Goal: Task Accomplishment & Management: Complete application form

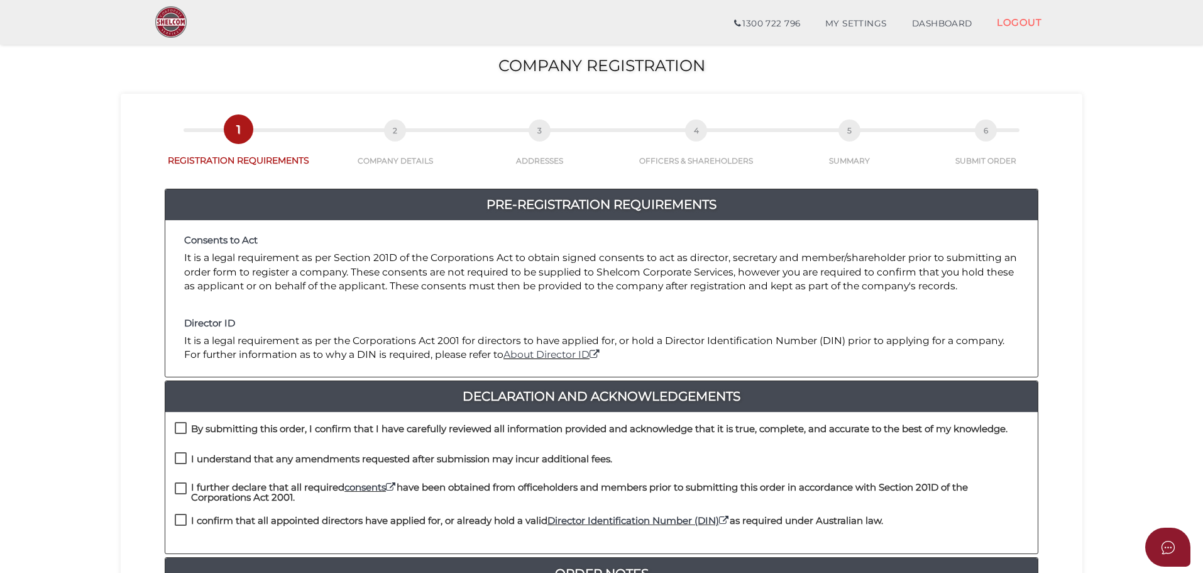
scroll to position [63, 0]
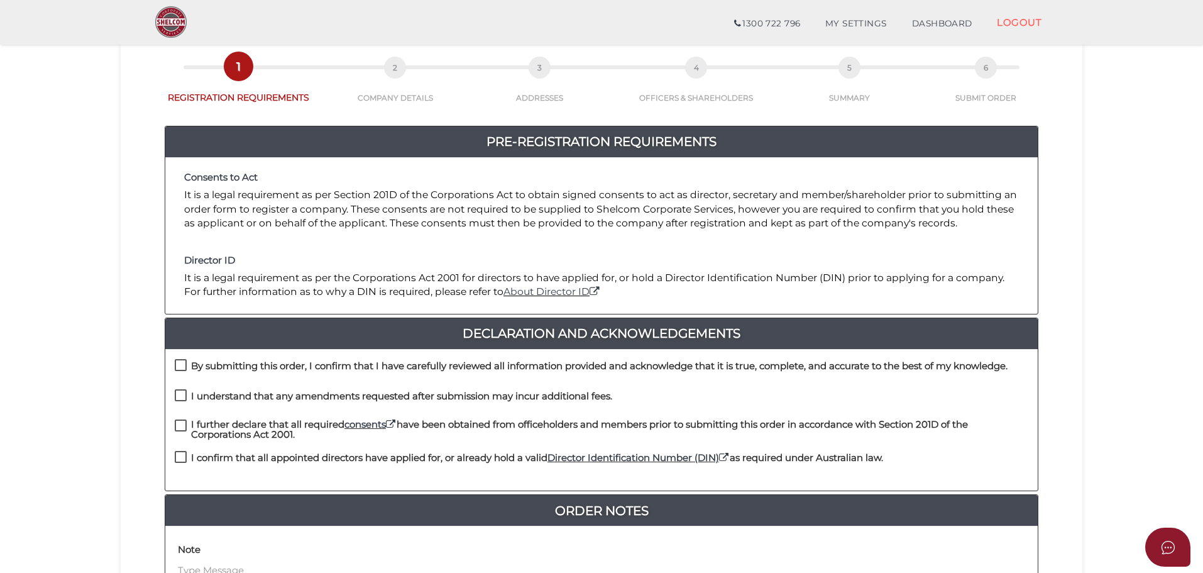
click at [180, 361] on label "By submitting this order, I confirm that I have carefully reviewed all informat…" at bounding box center [591, 369] width 833 height 16
checkbox input "true"
click at [182, 392] on label "I understand that any amendments requested after submission may incur additiona…" at bounding box center [393, 399] width 437 height 16
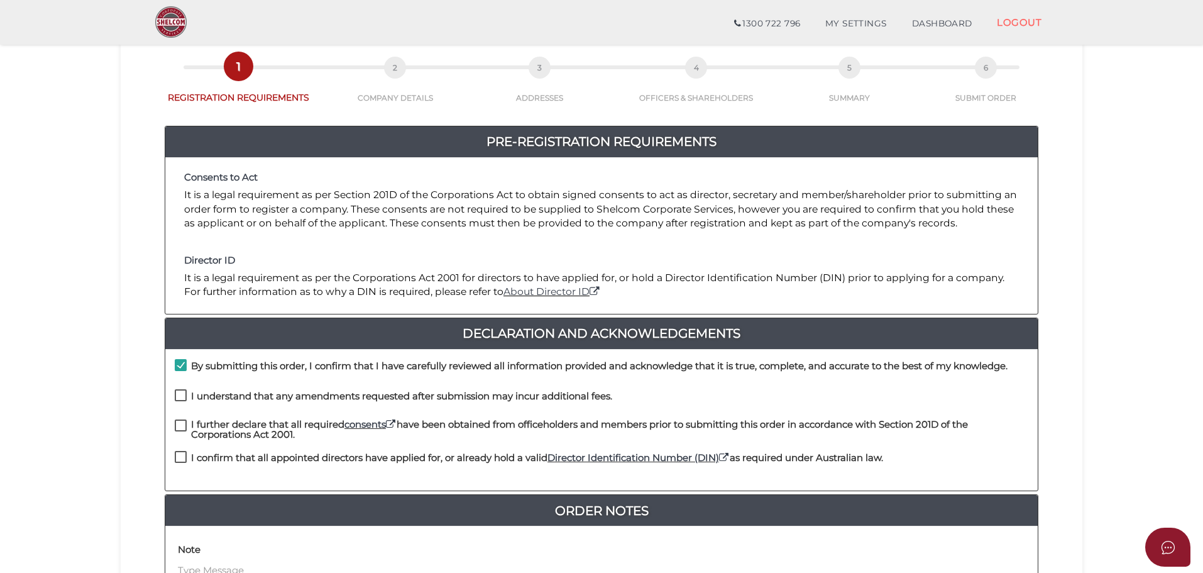
checkbox input "true"
click at [182, 425] on label "I further declare that all required consents have been obtained from officehold…" at bounding box center [602, 427] width 854 height 16
checkbox input "true"
click at [182, 459] on label "I confirm that all appointed directors have applied for, or already hold a vali…" at bounding box center [529, 461] width 708 height 16
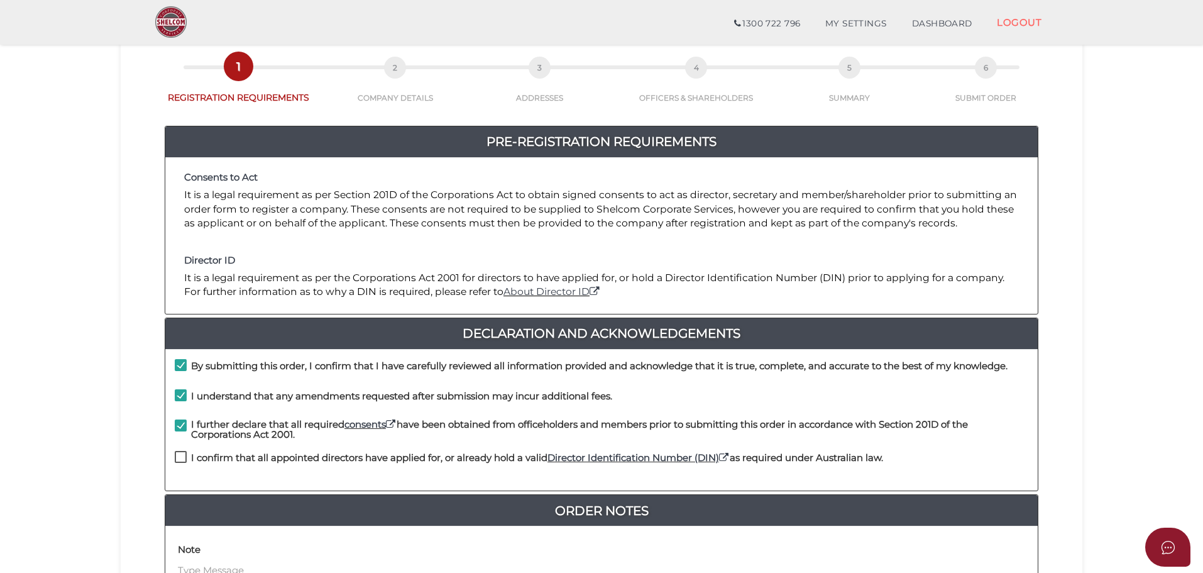
checkbox input "true"
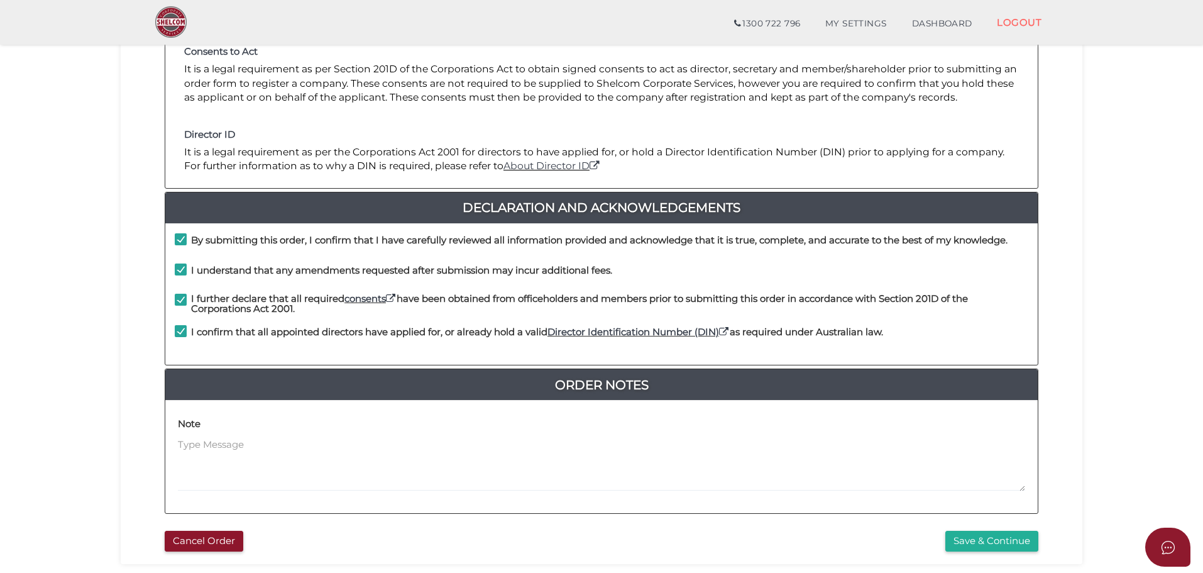
scroll to position [251, 0]
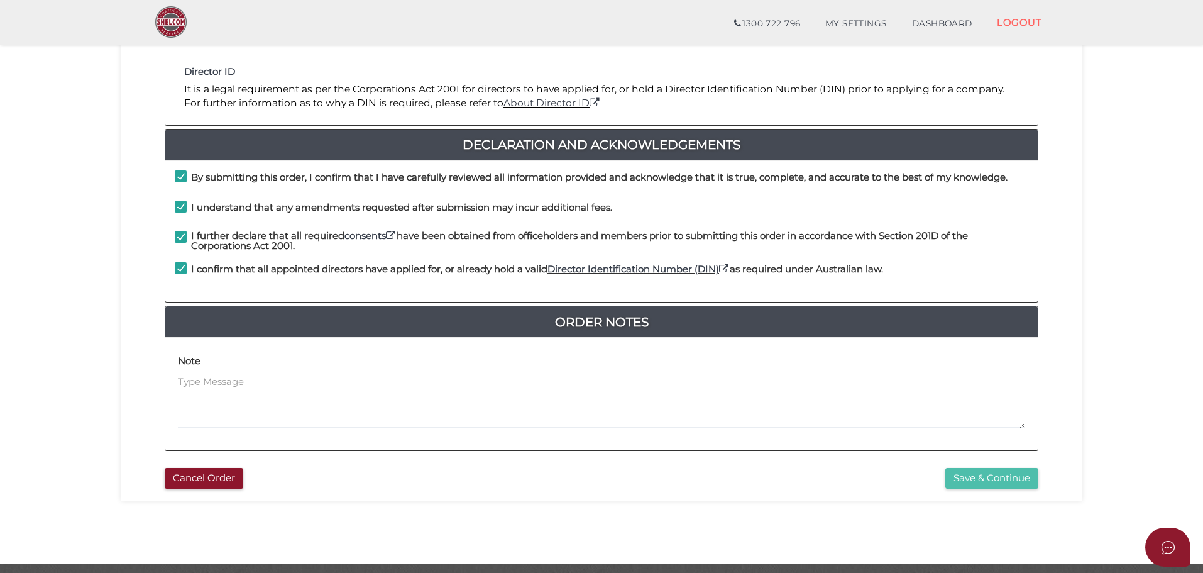
click at [992, 483] on button "Save & Continue" at bounding box center [991, 478] width 93 height 21
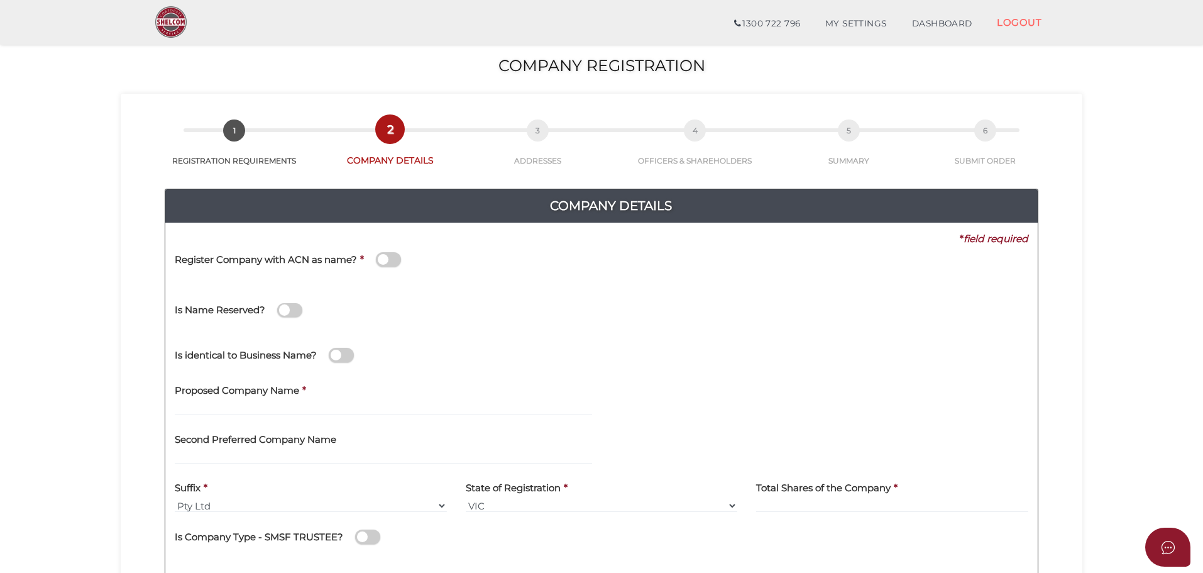
scroll to position [63, 0]
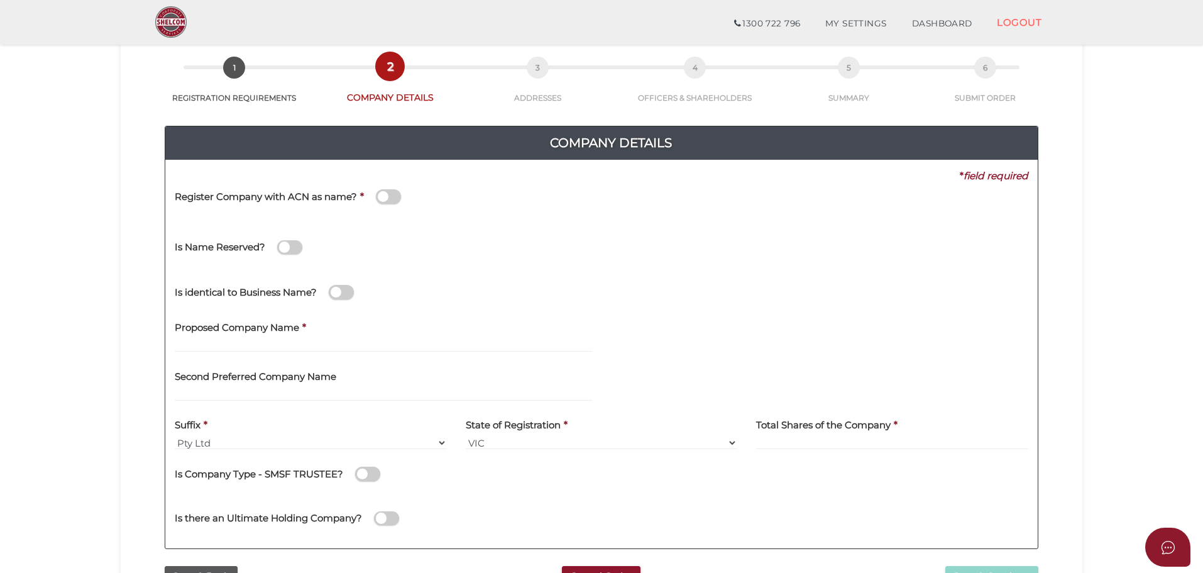
click at [343, 292] on span at bounding box center [341, 292] width 25 height 14
click at [0, 0] on input "checkbox" at bounding box center [0, 0] width 0 height 0
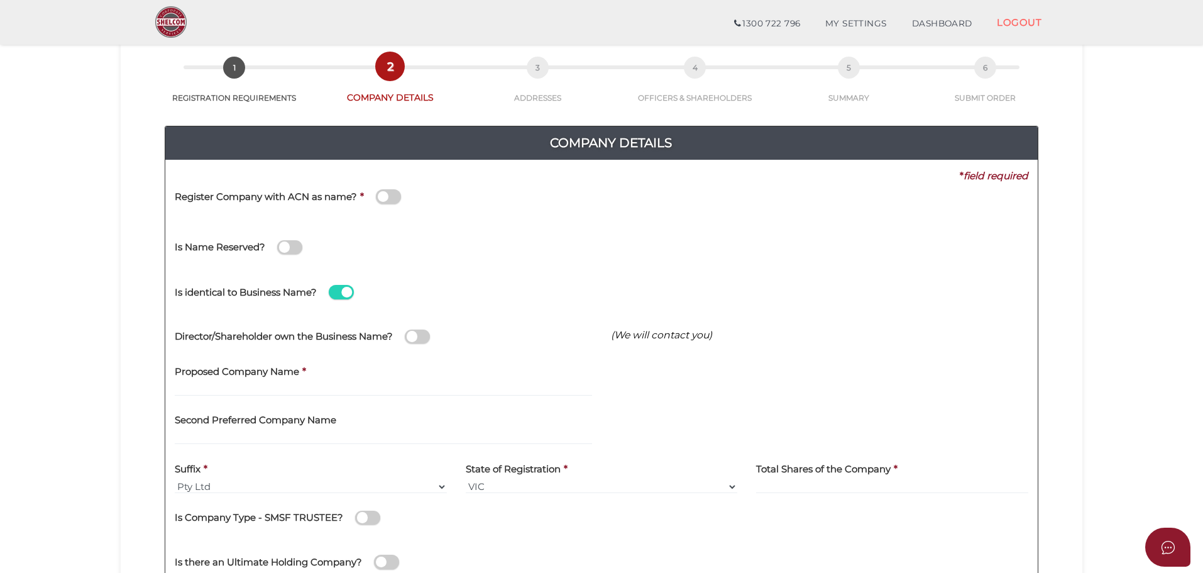
click at [418, 338] on span at bounding box center [417, 336] width 25 height 14
click at [0, 0] on input "checkbox" at bounding box center [0, 0] width 0 height 0
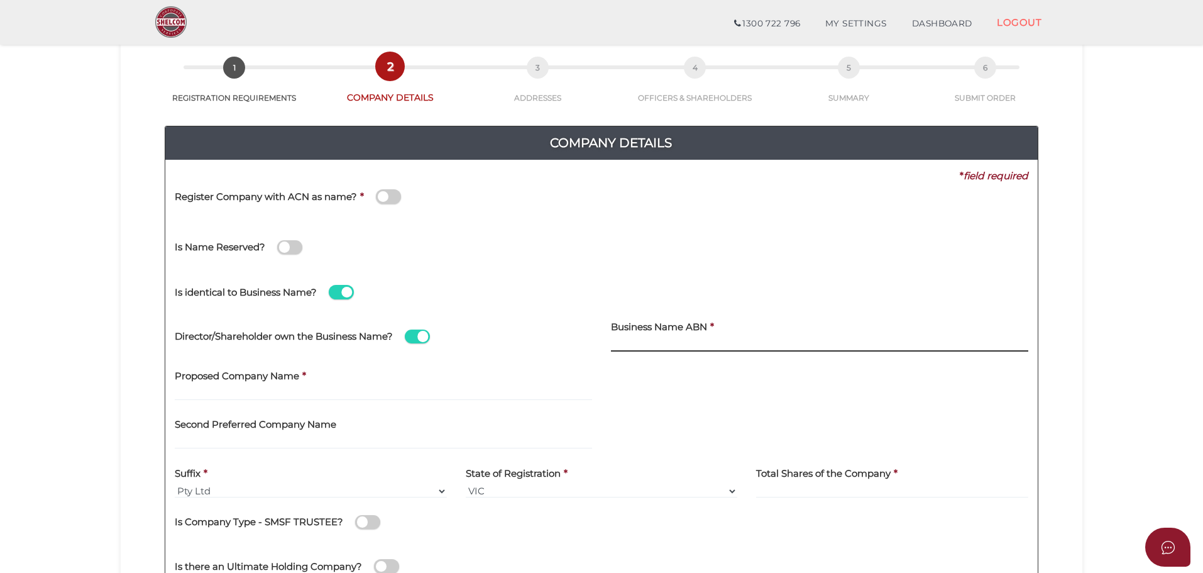
paste input "87 557 651 509"
type input "87 557 651 509"
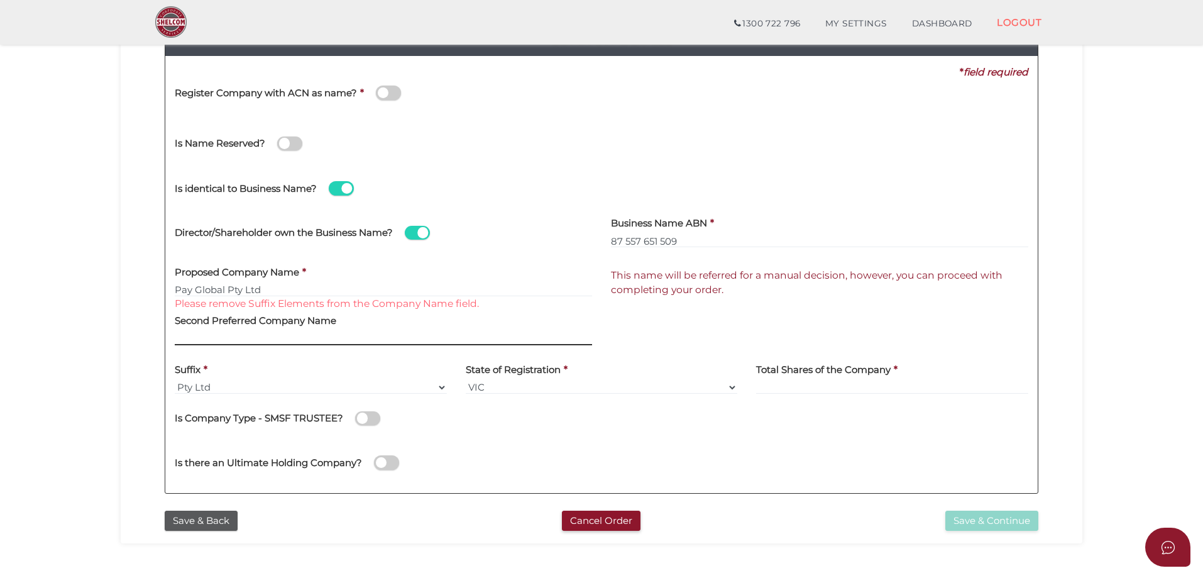
scroll to position [189, 0]
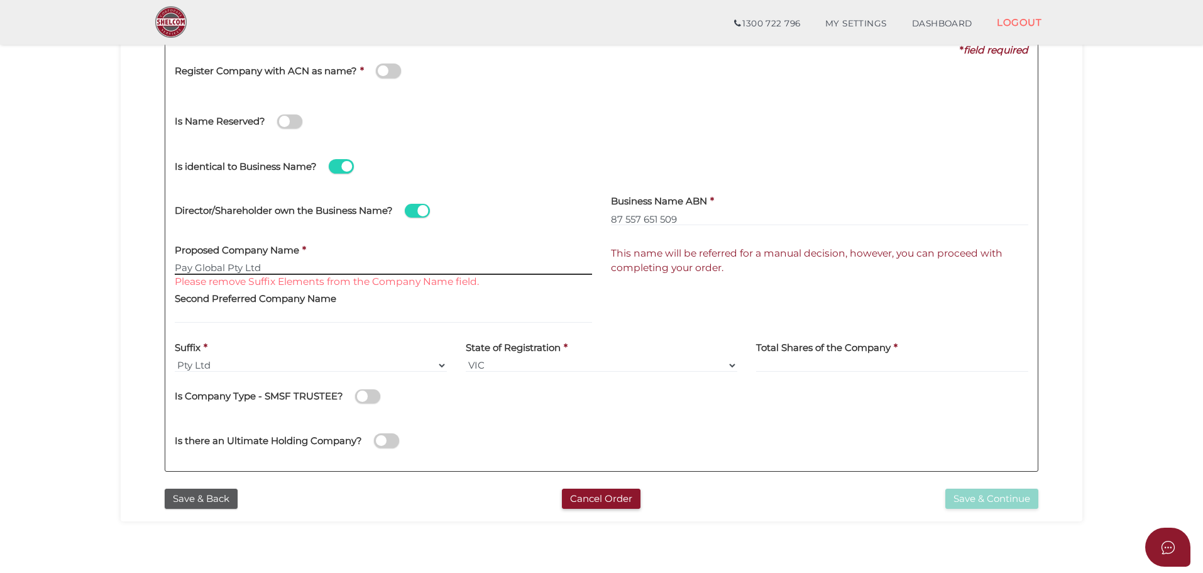
click at [297, 267] on input "Pay Global Pty Ltd" at bounding box center [383, 268] width 417 height 14
type input "Pay Global"
click at [322, 271] on input "Pay Global" at bounding box center [383, 268] width 417 height 14
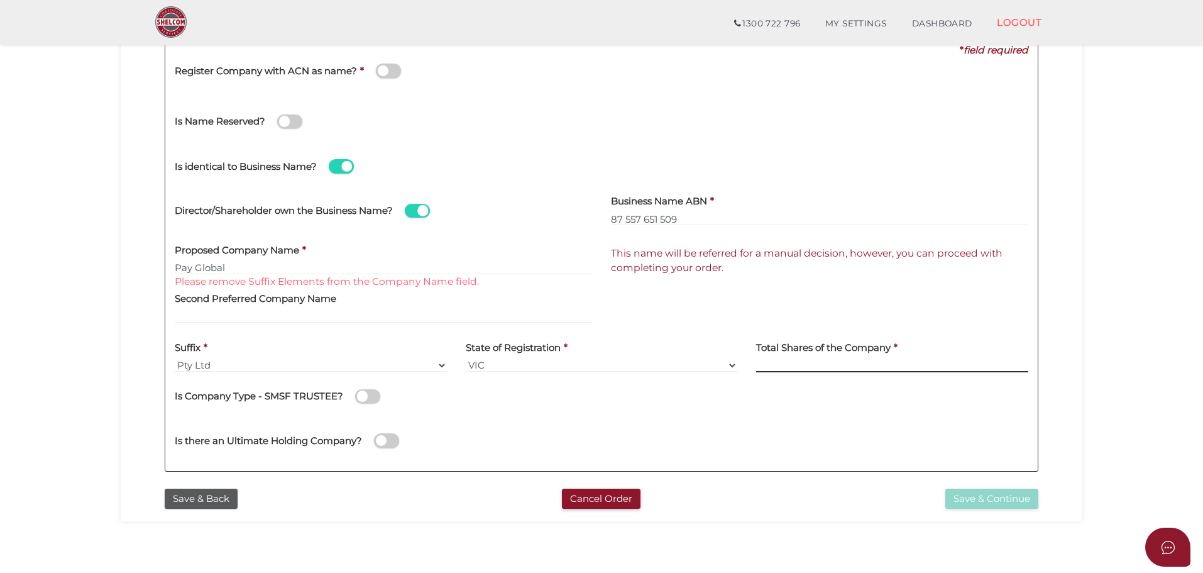
click at [773, 362] on input at bounding box center [892, 365] width 272 height 14
type input "12"
click at [1075, 295] on div "fd0c960ba08b52acc764fce8033eafe8 1 REGISTRATION REQUIREMENTS 2 COMPANY DETAILS …" at bounding box center [602, 213] width 962 height 616
click at [769, 255] on span "This name will be referred for a manual decision, however, you can proceed with…" at bounding box center [807, 260] width 392 height 26
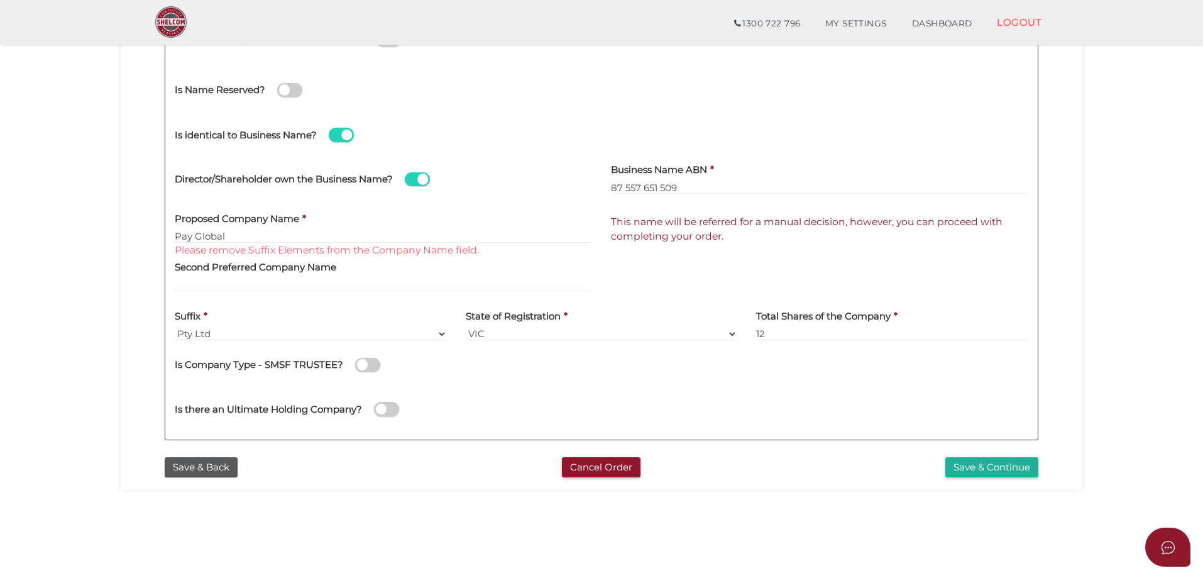
scroll to position [251, 0]
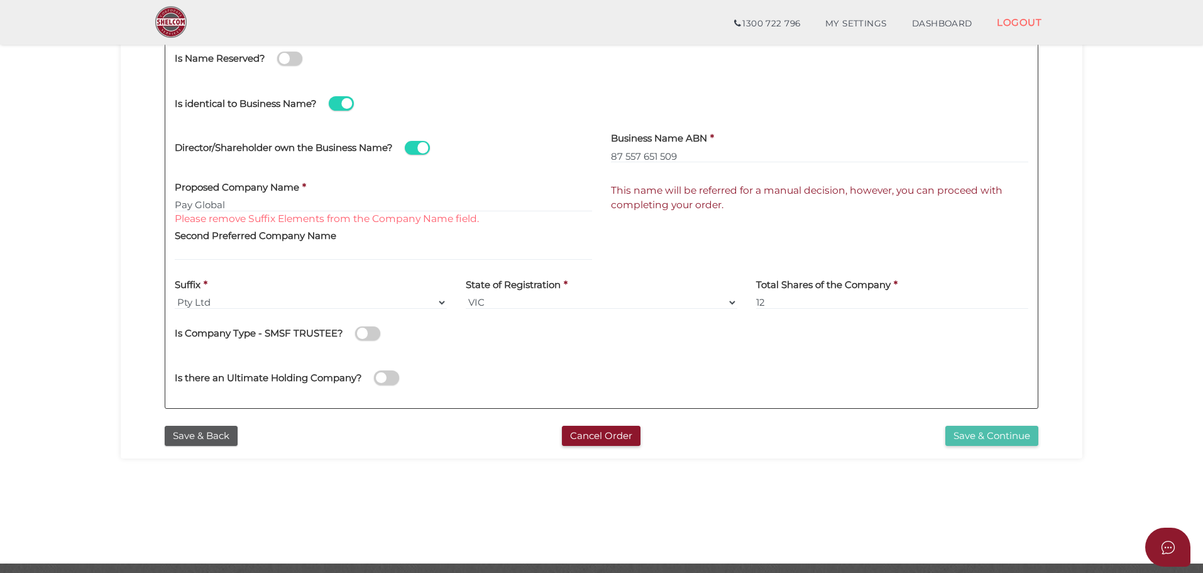
click at [990, 438] on button "Save & Continue" at bounding box center [991, 436] width 93 height 21
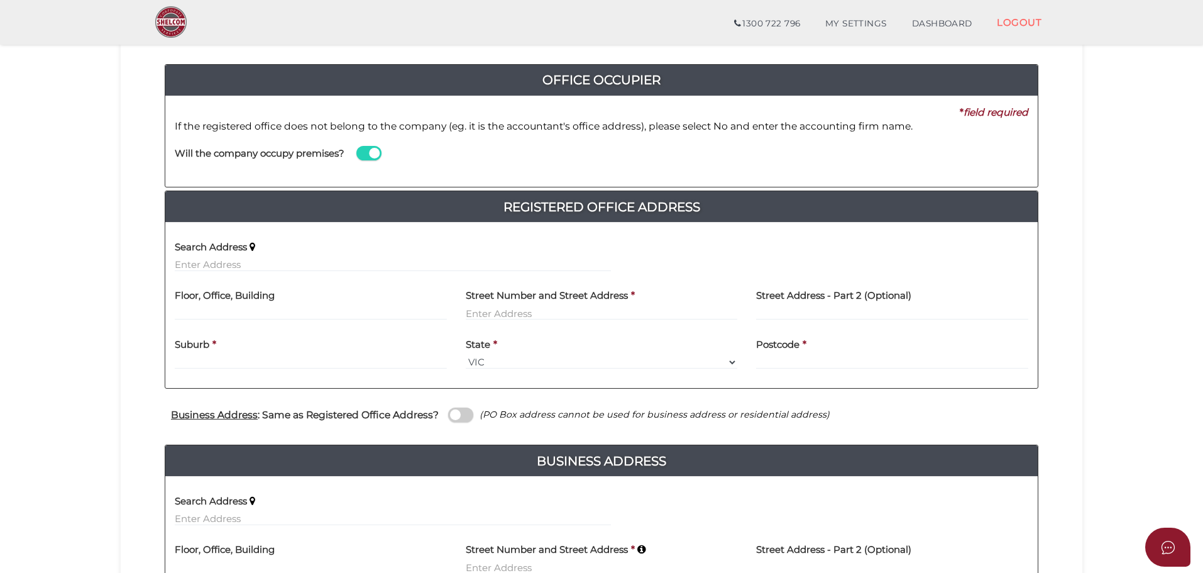
scroll to position [63, 0]
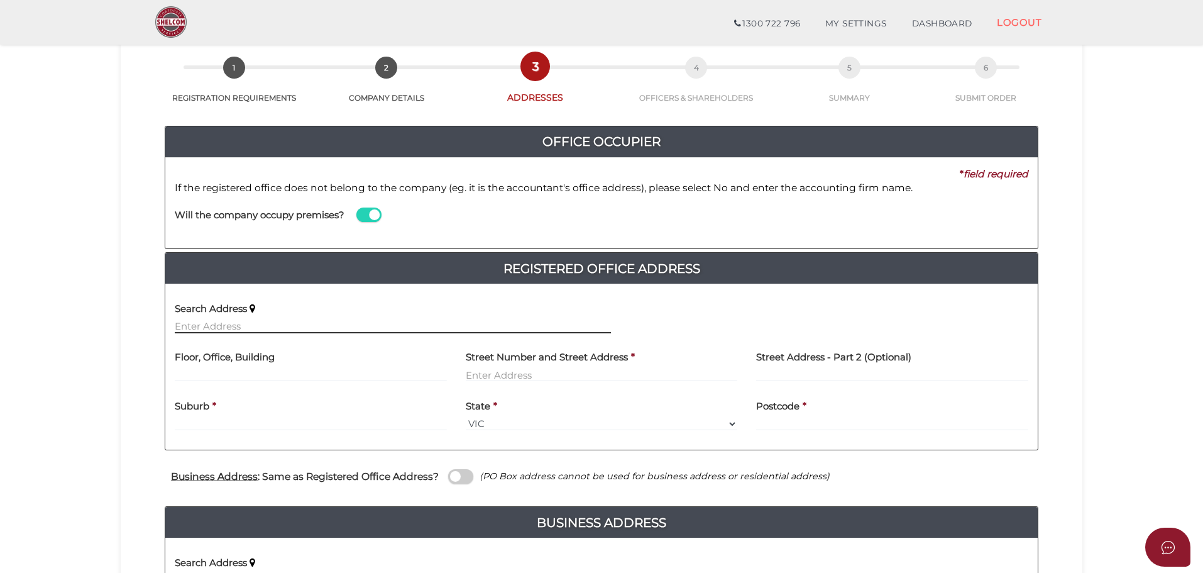
click at [280, 333] on input "text" at bounding box center [393, 326] width 436 height 14
click at [307, 328] on input "text" at bounding box center [393, 326] width 436 height 14
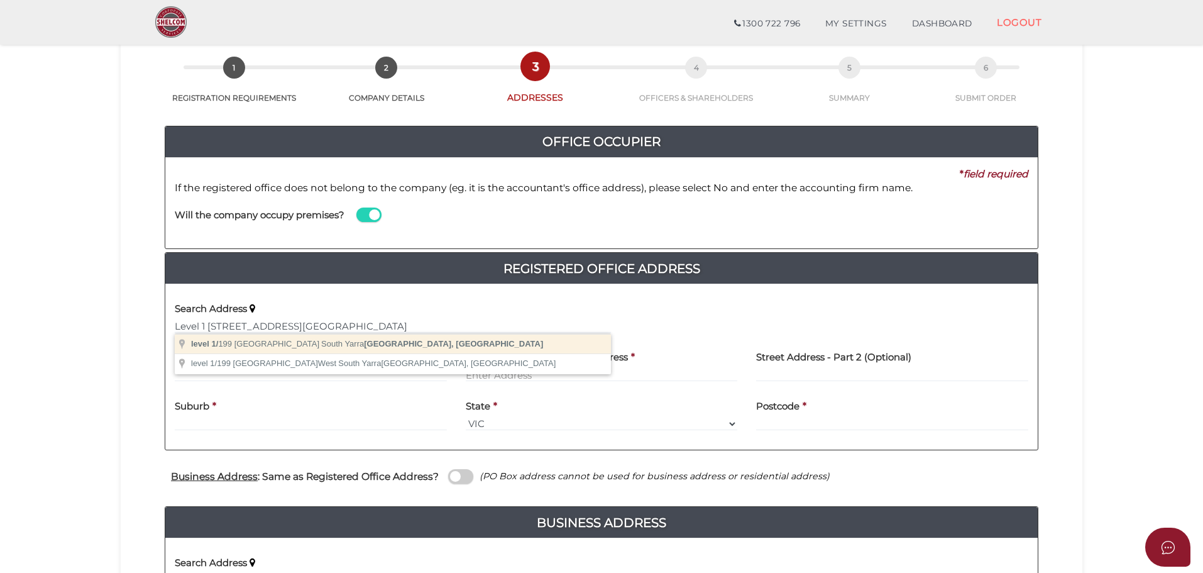
type input "level [STREET_ADDRESS]"
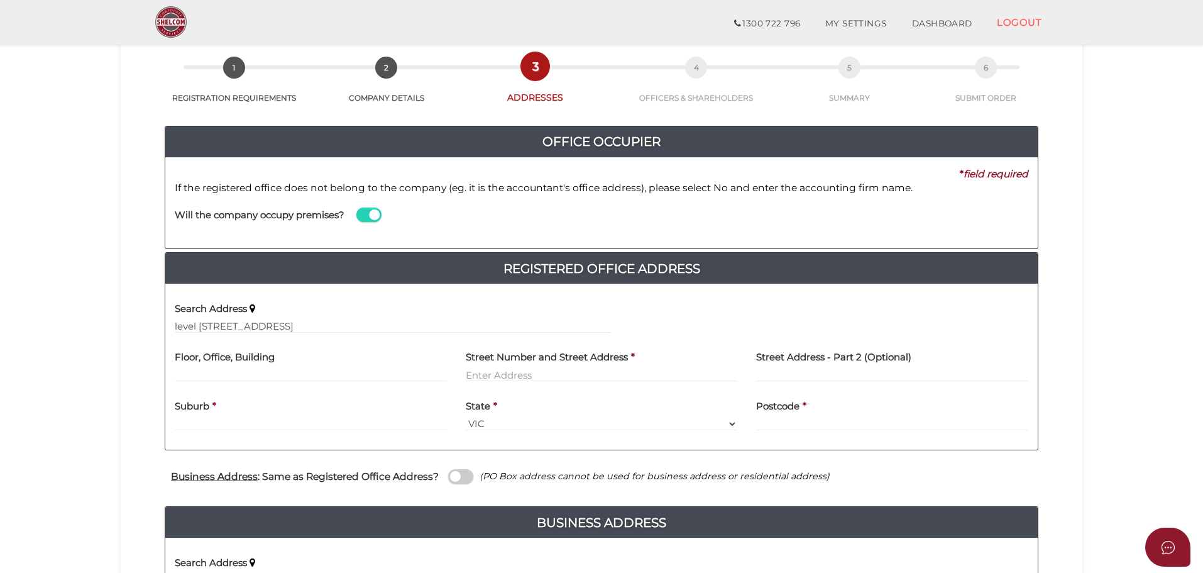
type input "level 1"
type input "[STREET_ADDRESS]"
type input "South Yarra"
select select "VIC"
type input "3141"
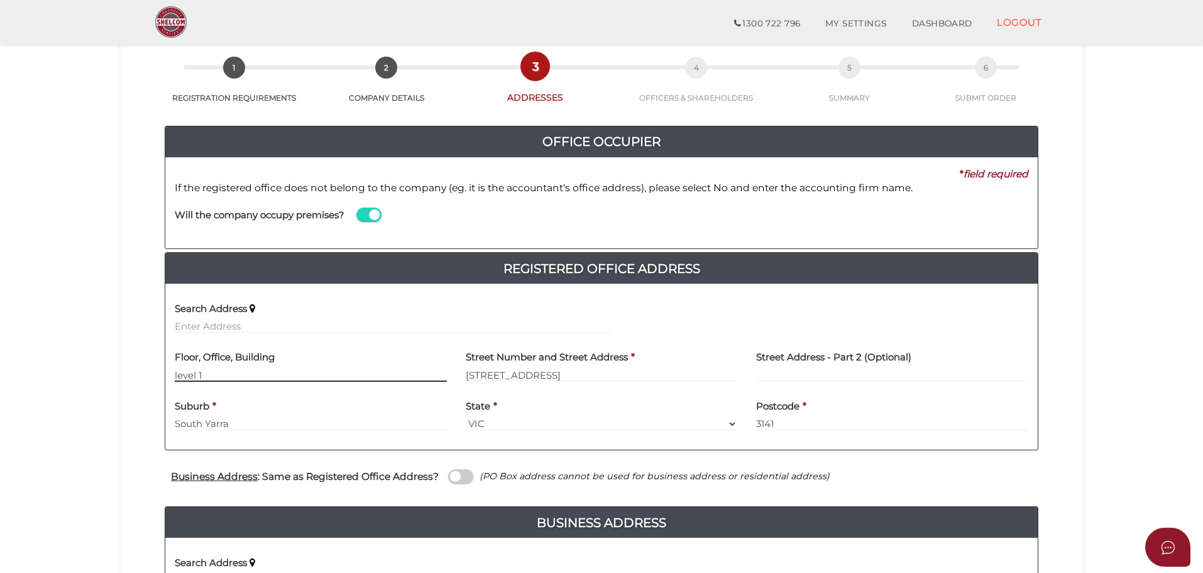
click at [182, 374] on input "level 1" at bounding box center [311, 375] width 272 height 14
click at [177, 373] on input "level 1" at bounding box center [311, 375] width 272 height 14
type input "Level 1"
click at [101, 338] on section "Company Registration fd0c960ba08b52acc764fce8033eafe8 1 REGISTRATION REQUIREMEN…" at bounding box center [601, 387] width 1203 height 835
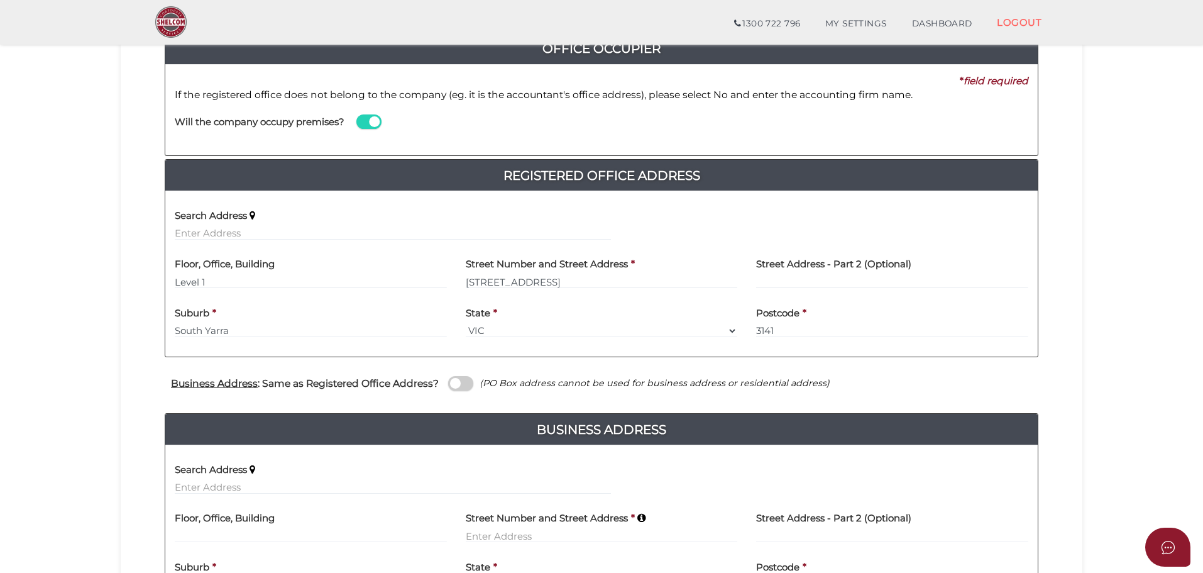
scroll to position [189, 0]
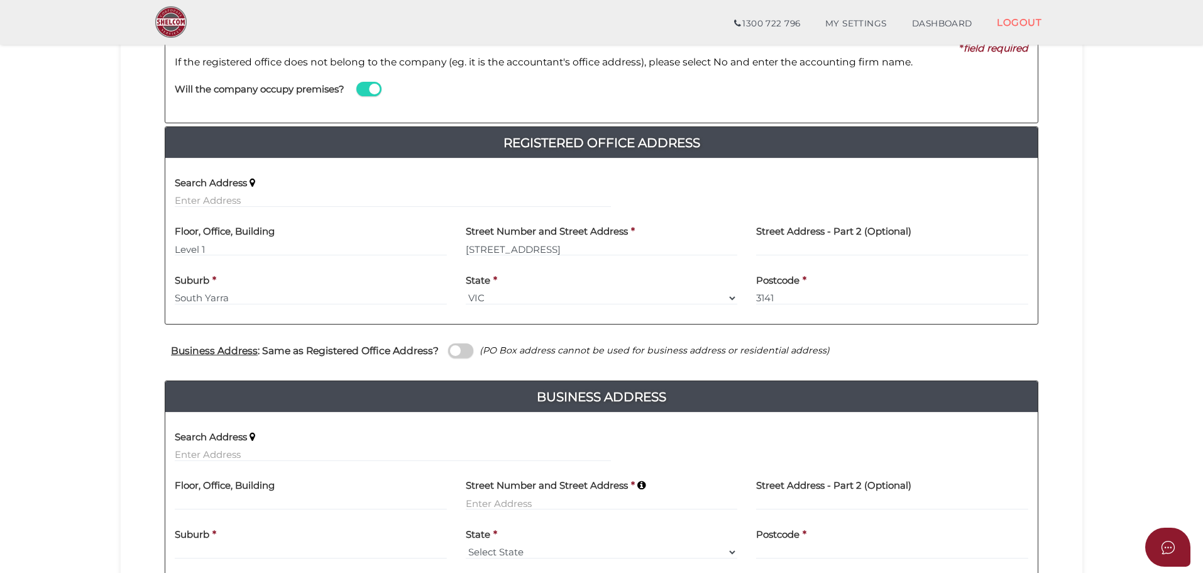
click at [462, 355] on span at bounding box center [460, 350] width 25 height 14
click at [0, 0] on input "checkbox" at bounding box center [0, 0] width 0 height 0
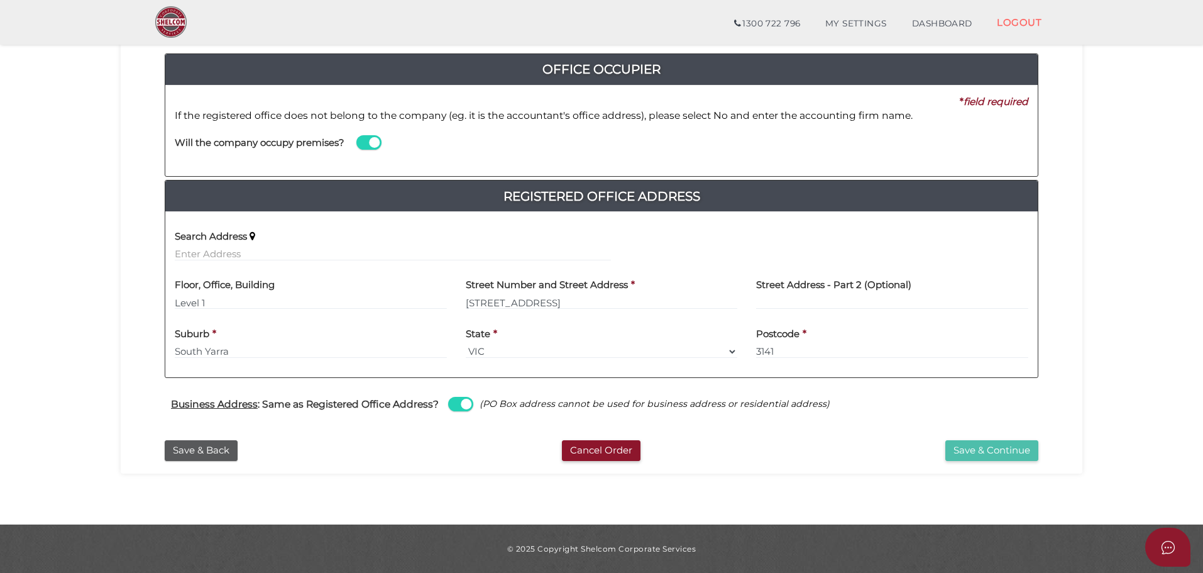
click at [979, 450] on button "Save & Continue" at bounding box center [991, 450] width 93 height 21
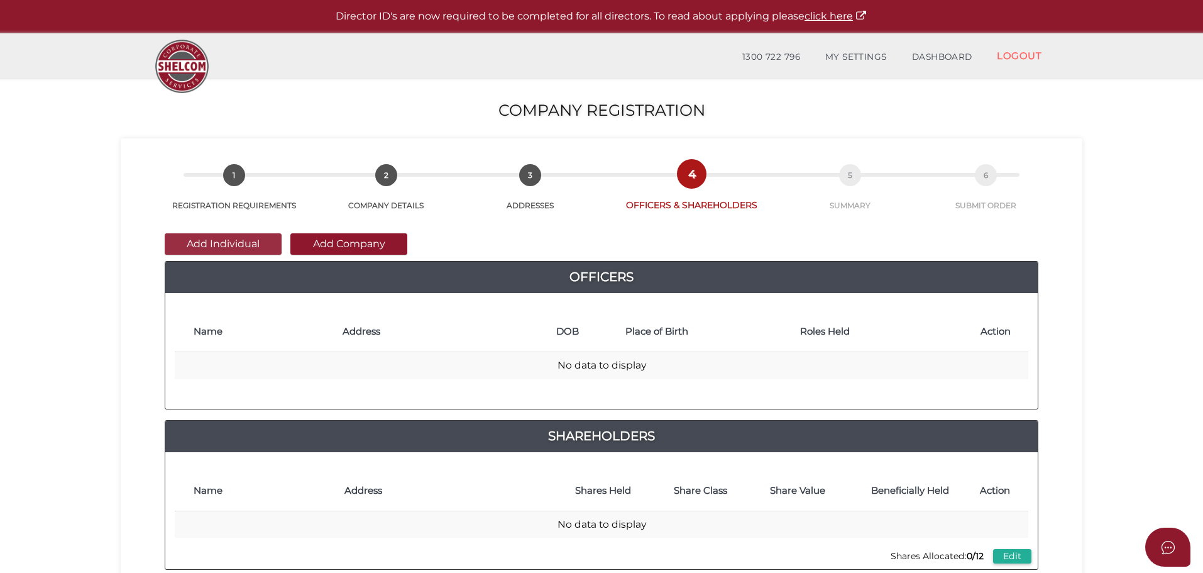
click at [239, 246] on button "Add Individual" at bounding box center [223, 243] width 117 height 21
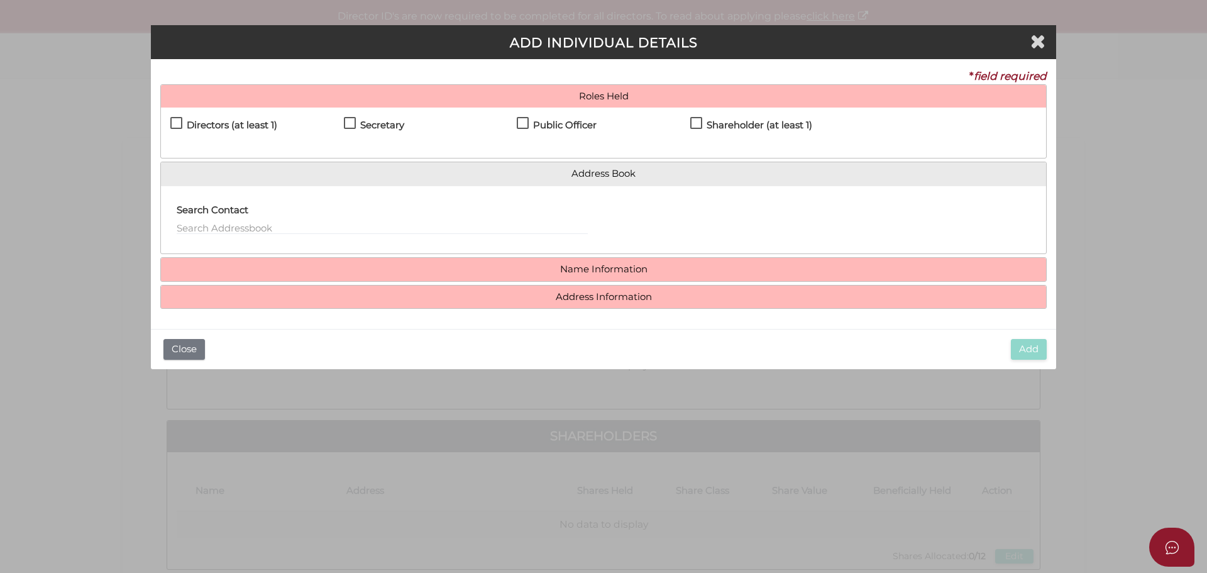
click at [163, 122] on div "Directors (at least 1) Secretary Public Officer Member Shareholder (at least 1)" at bounding box center [603, 132] width 885 height 50
click at [179, 124] on label "Directors (at least 1)" at bounding box center [223, 128] width 107 height 16
checkbox input "true"
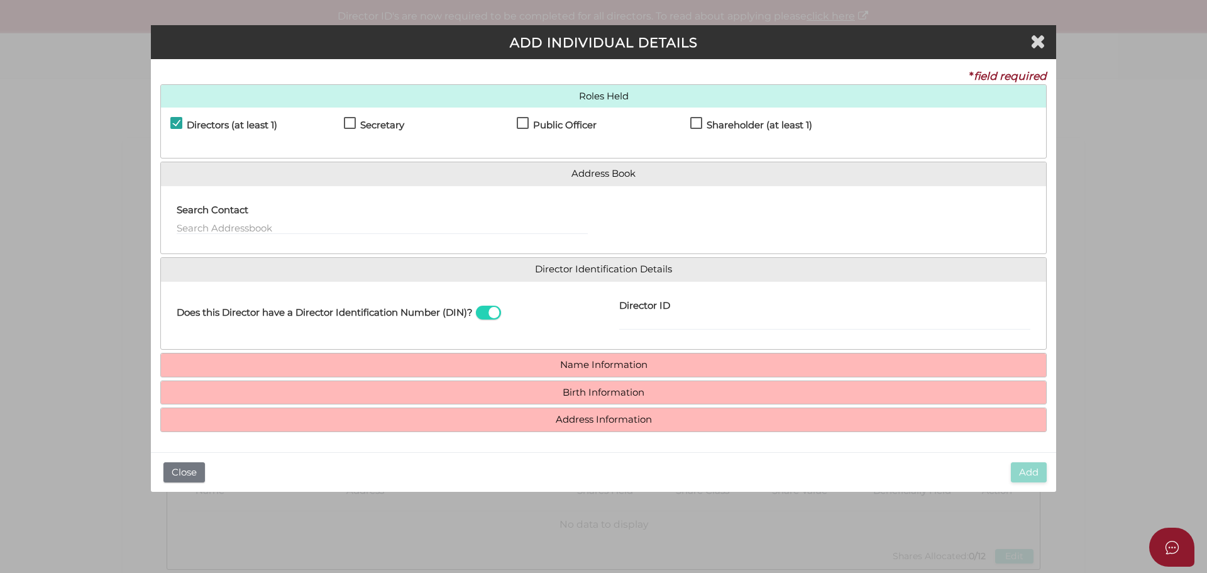
click at [357, 124] on label "Secretary" at bounding box center [374, 128] width 60 height 16
checkbox input "true"
click at [524, 123] on label "Public Officer" at bounding box center [557, 128] width 80 height 16
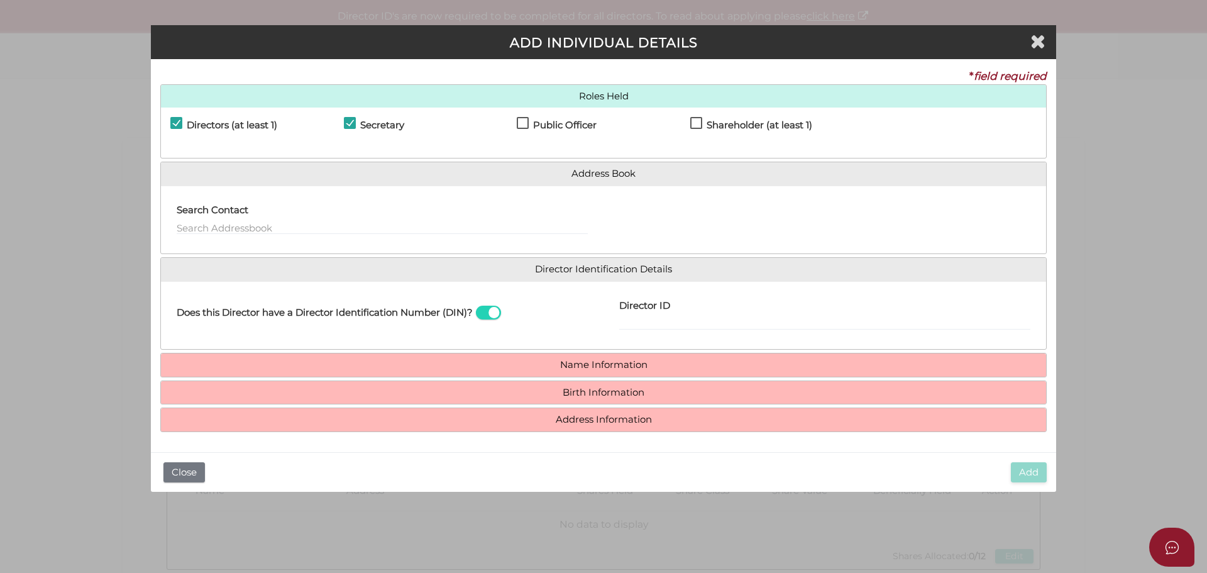
checkbox input "true"
click at [692, 126] on label "Shareholder (at least 1)" at bounding box center [751, 128] width 122 height 16
checkbox input "true"
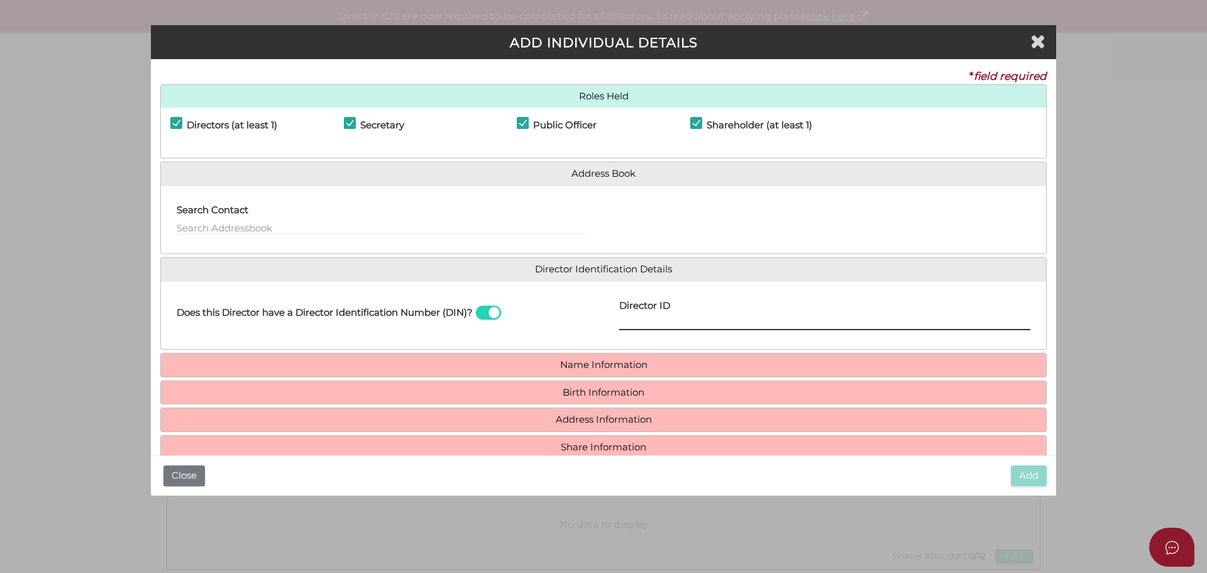
click at [629, 325] on input "Director ID" at bounding box center [824, 323] width 411 height 14
paste input "036 73723 80089"
click at [667, 322] on input "036 73723 80089" at bounding box center [824, 323] width 411 height 14
click at [637, 321] on input "036 7372380089" at bounding box center [824, 323] width 411 height 14
click at [695, 324] on input "0367372380089" at bounding box center [824, 323] width 411 height 14
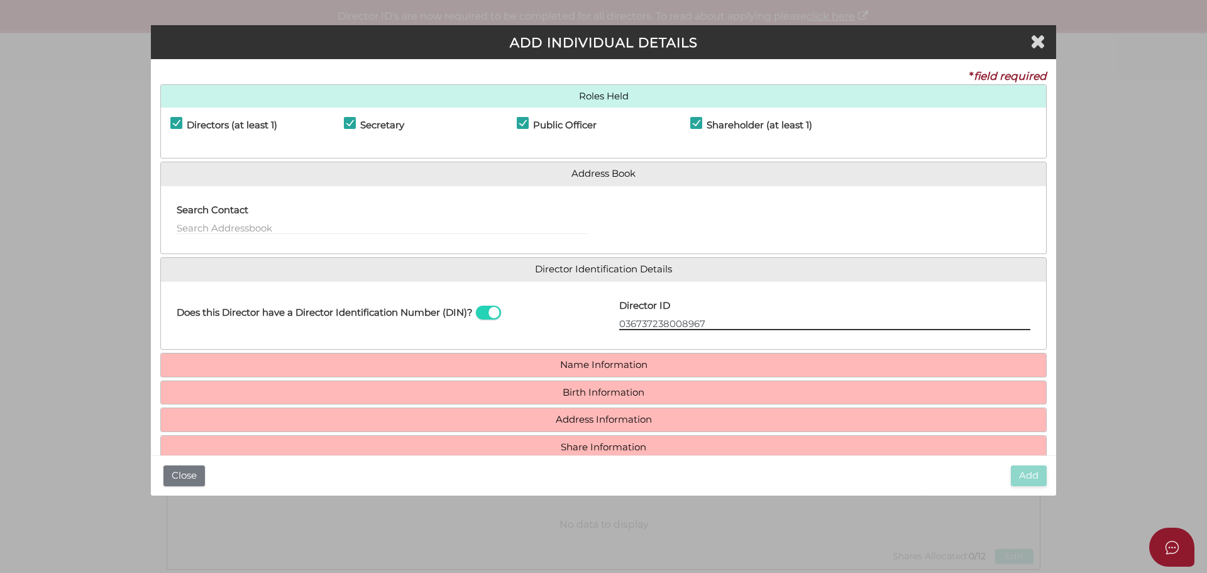
drag, startPoint x: 718, startPoint y: 327, endPoint x: 548, endPoint y: 326, distance: 170.4
click at [549, 326] on div "Does this Director have a Director Identification Number (DIN)? Director ID 036…" at bounding box center [603, 315] width 885 height 49
type input "036737238008967"
click at [290, 223] on input "text" at bounding box center [382, 228] width 411 height 14
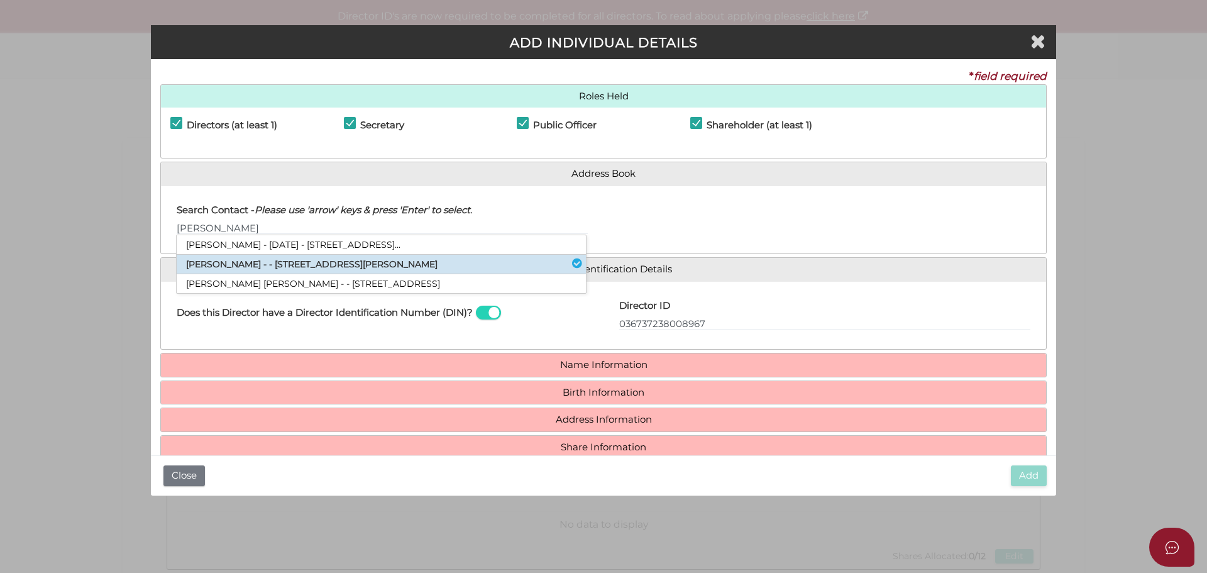
click at [326, 261] on li "David Stevanovski - - 24 Gresswell Road, Macleod, VIC, 3085" at bounding box center [381, 264] width 409 height 19
type input "David"
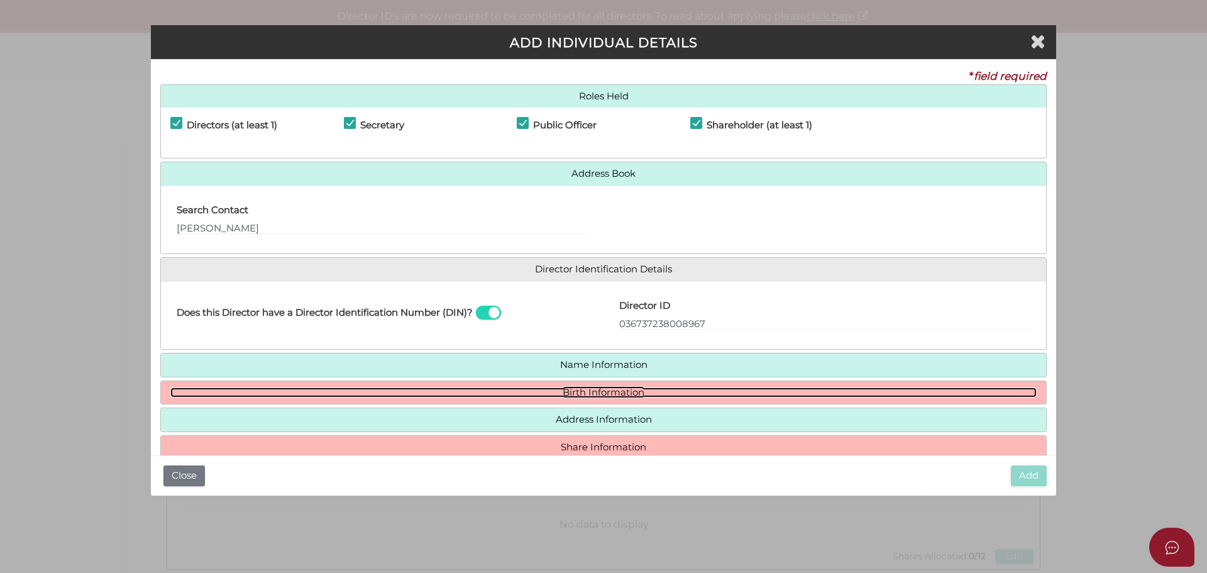
click at [601, 395] on link "Birth Information" at bounding box center [603, 392] width 866 height 11
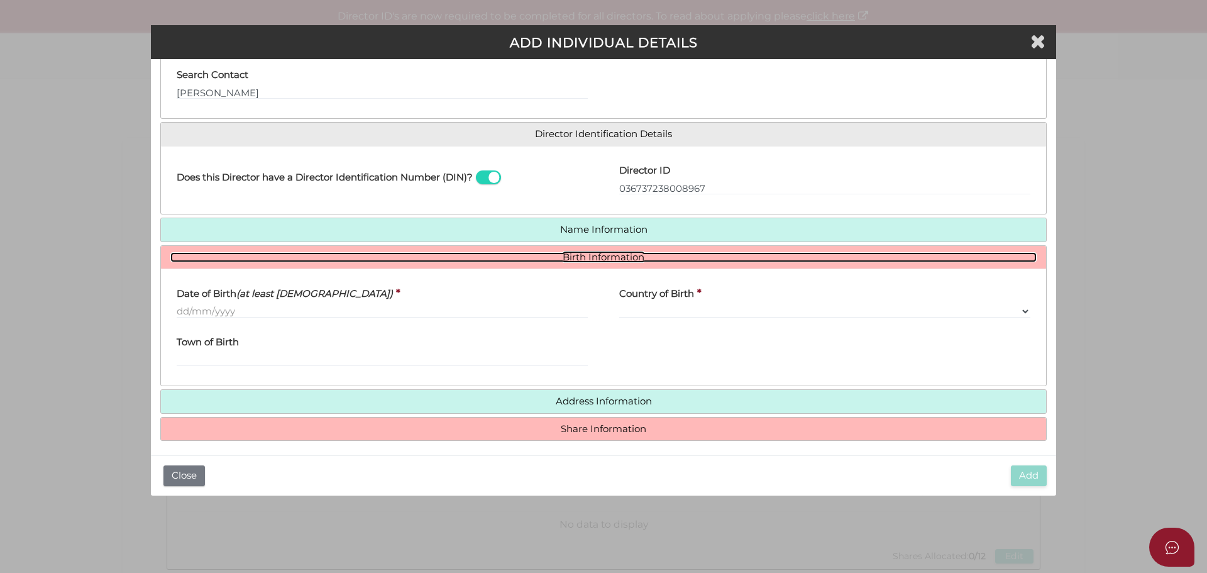
scroll to position [141, 0]
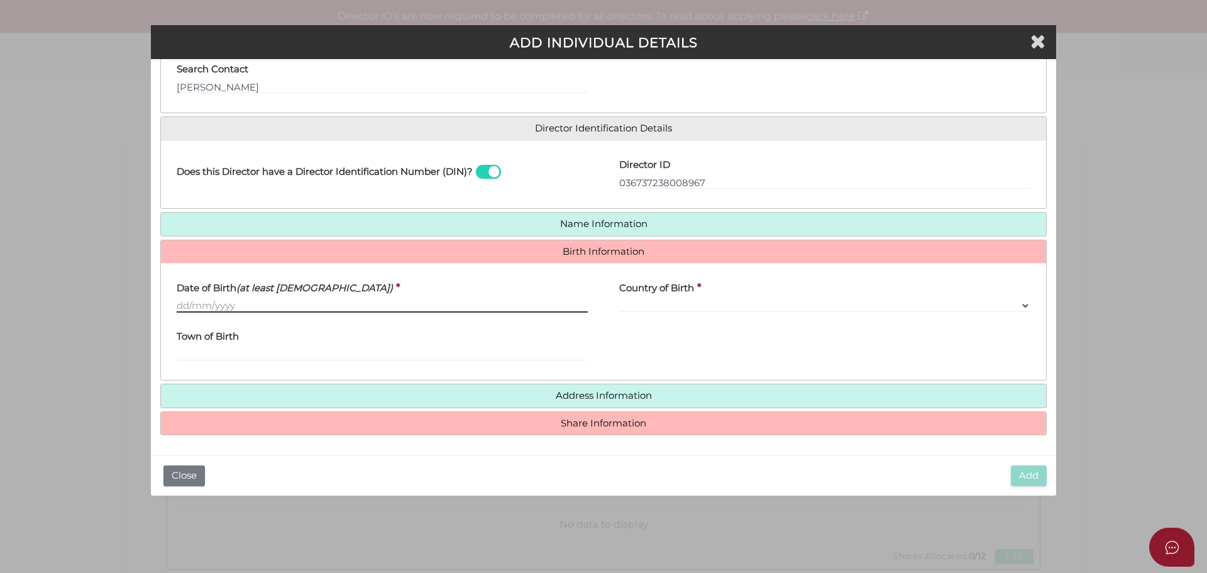
click at [231, 303] on input "Date of Birth (at least 18 years old)" at bounding box center [382, 306] width 411 height 14
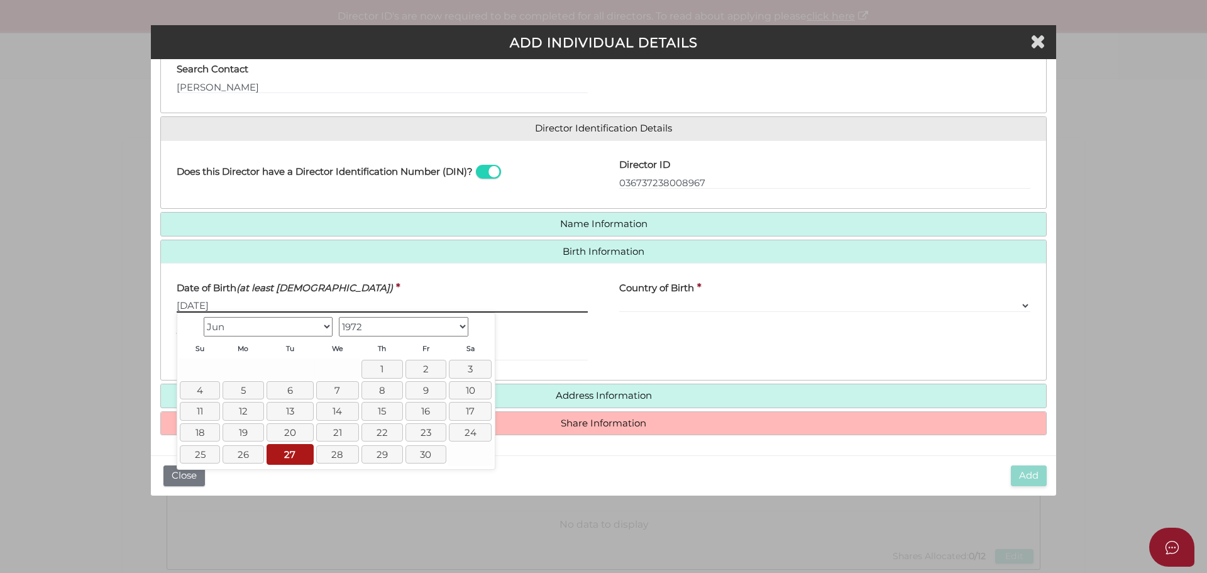
type input "27/06/1972"
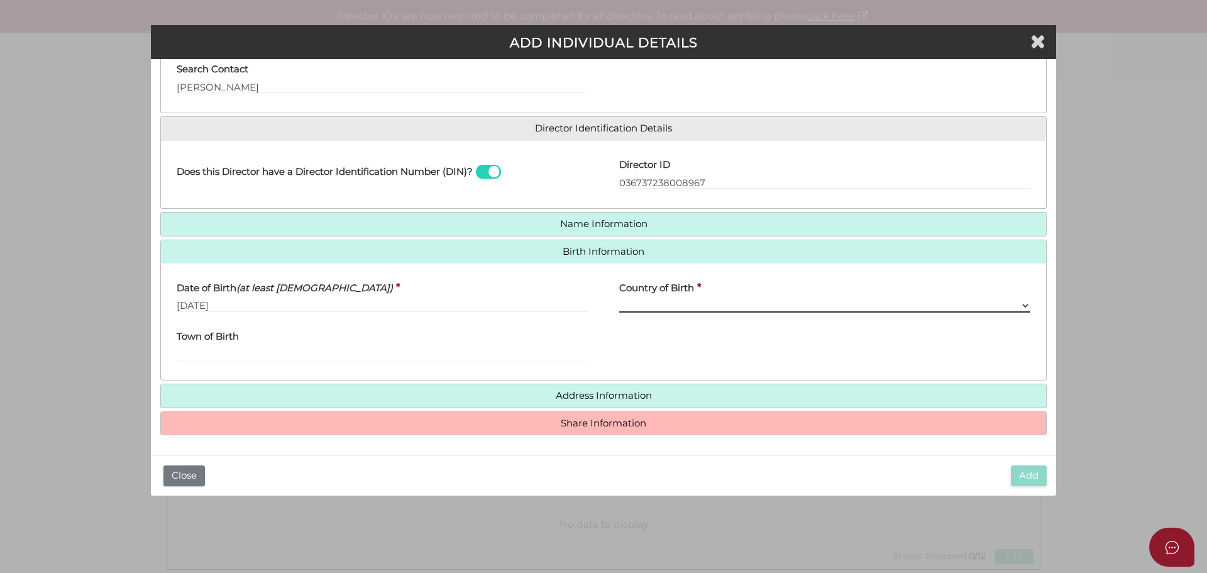
select select "Australia"
select select "Please Select"
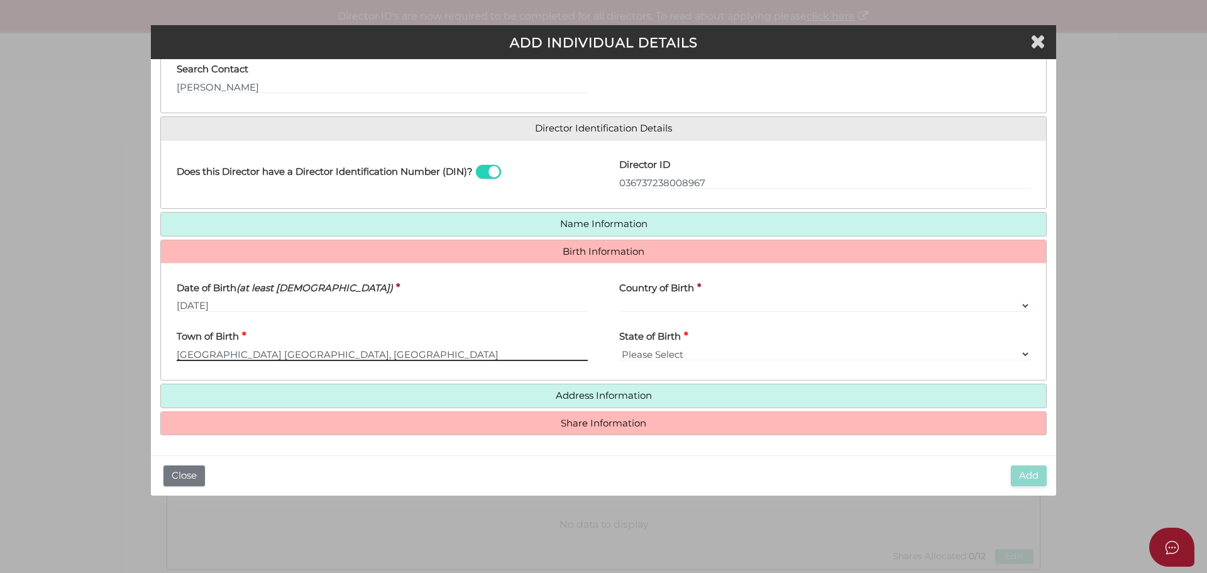
type input "Melbourne"
select select "VIC"
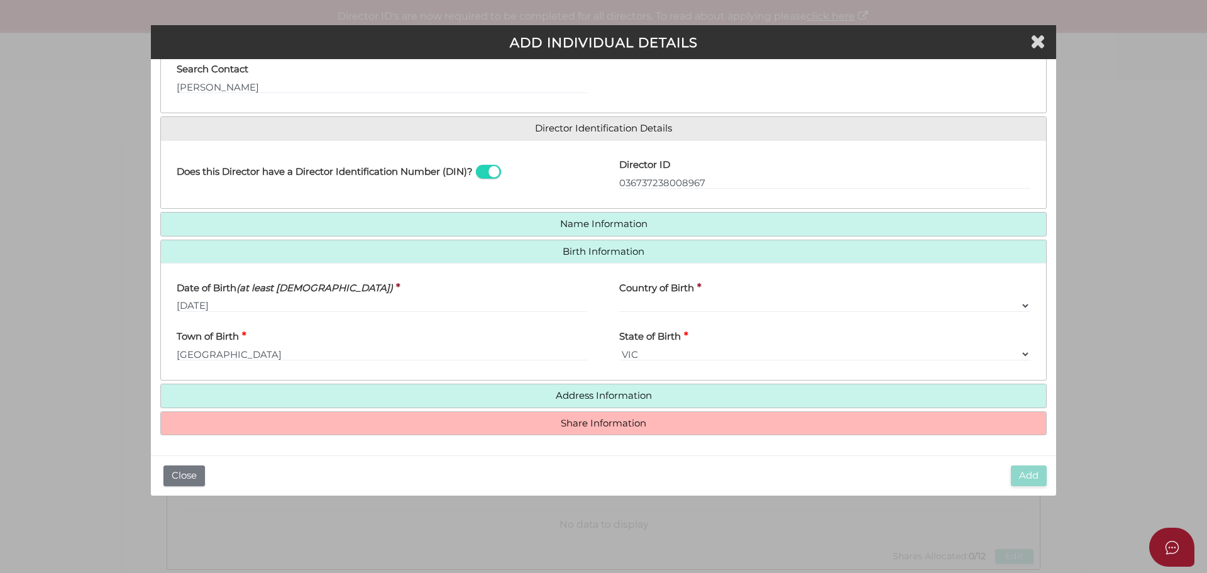
click at [645, 429] on h4 "Share Information" at bounding box center [603, 423] width 885 height 23
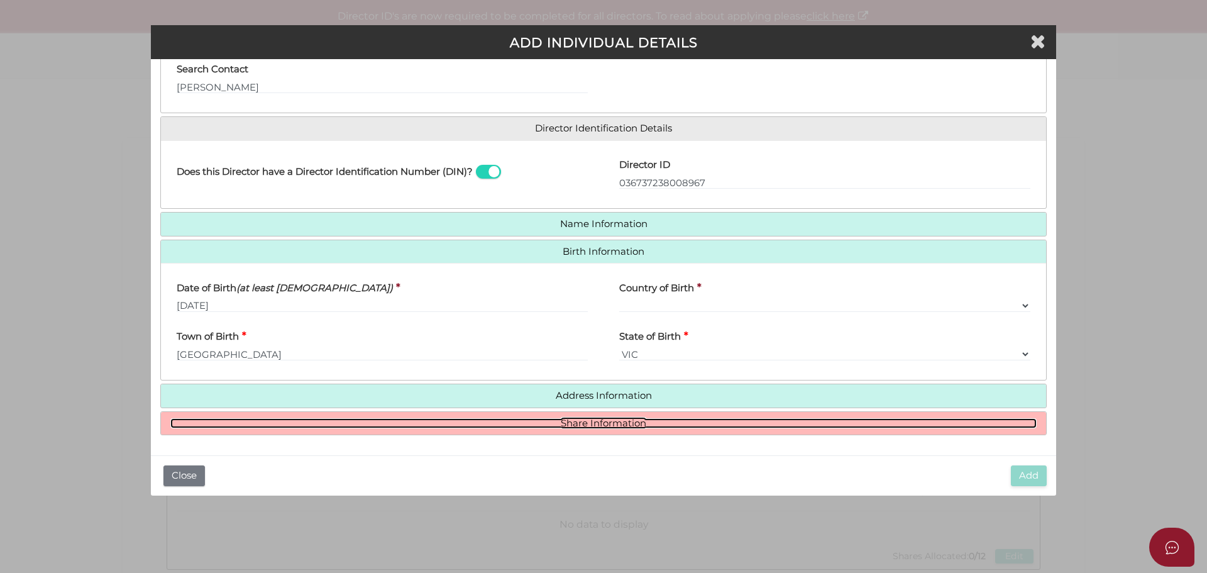
click at [637, 419] on link "Share Information" at bounding box center [603, 423] width 866 height 11
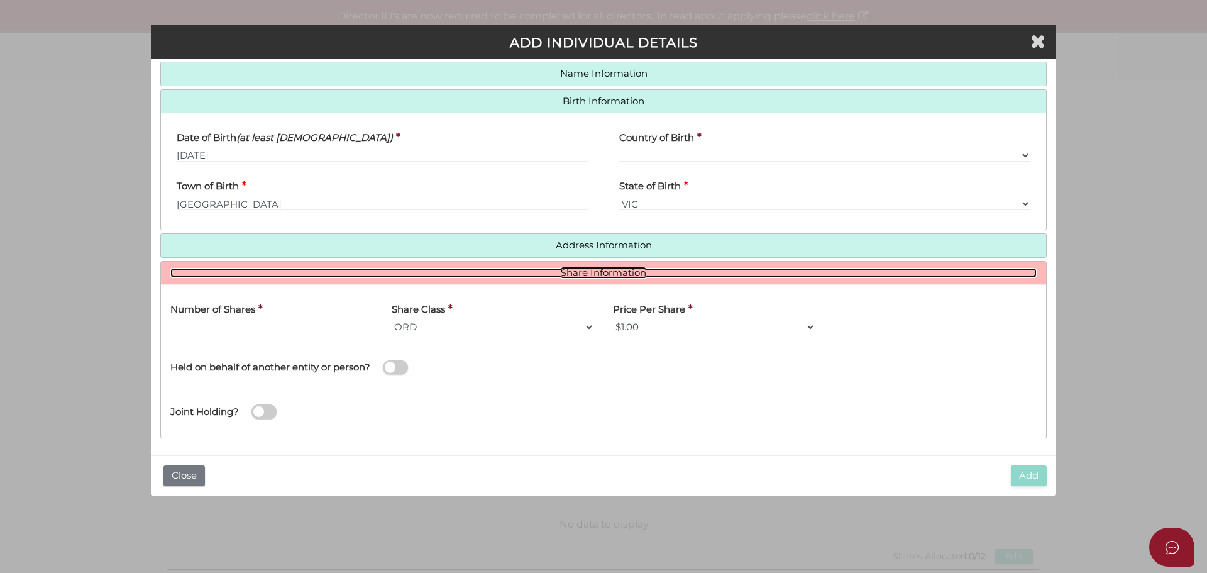
scroll to position [294, 0]
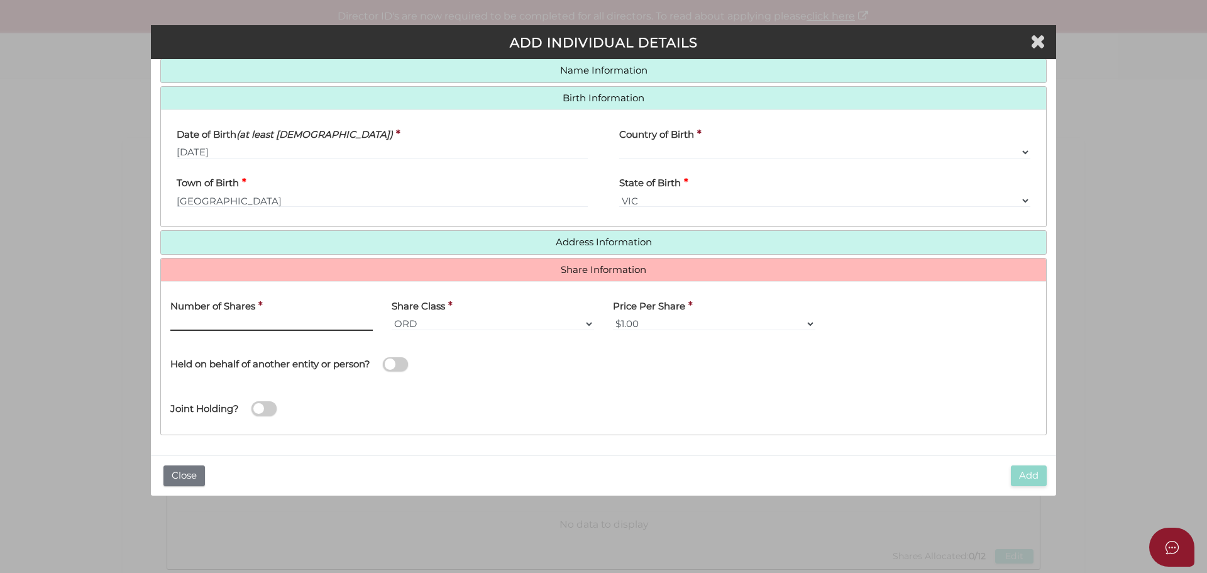
click at [298, 323] on input "text" at bounding box center [271, 324] width 202 height 14
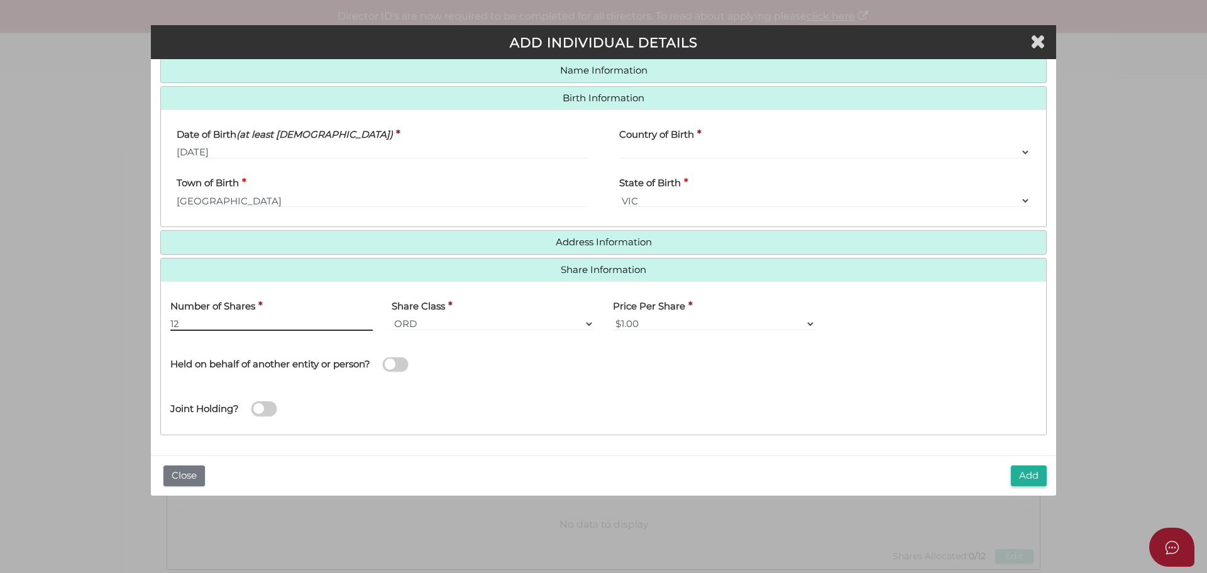
type input "12"
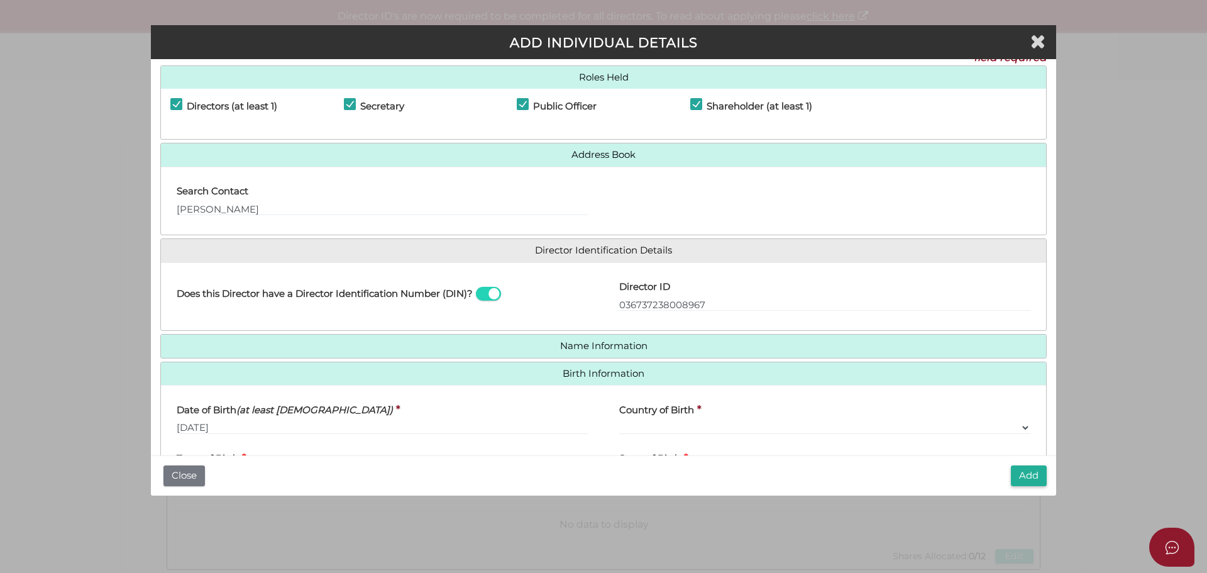
scroll to position [0, 0]
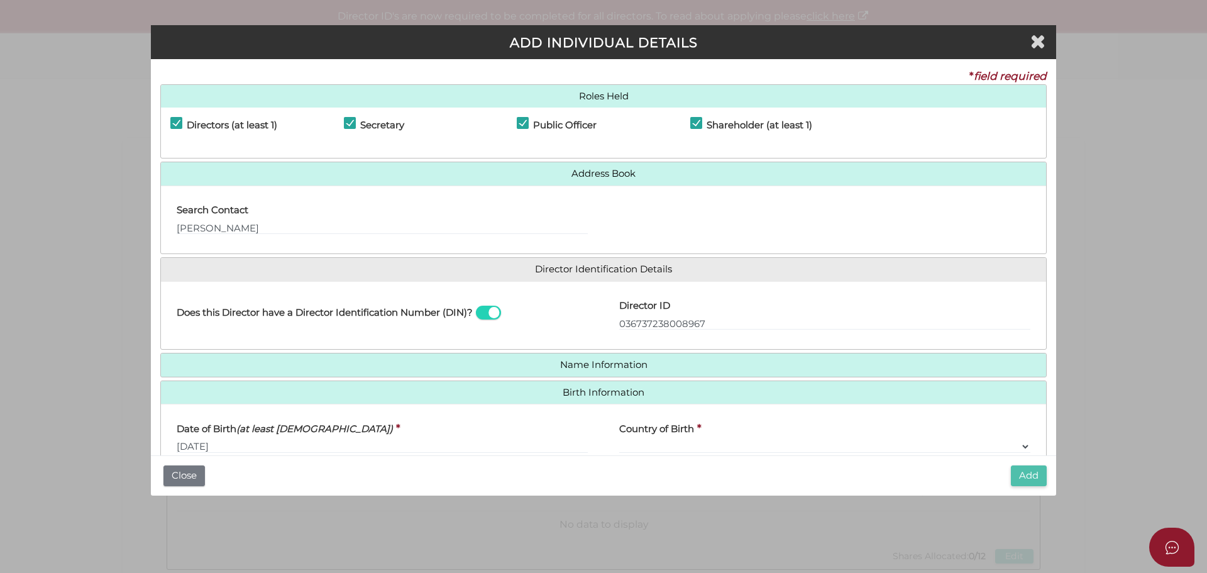
click at [1037, 474] on button "Add" at bounding box center [1029, 475] width 36 height 21
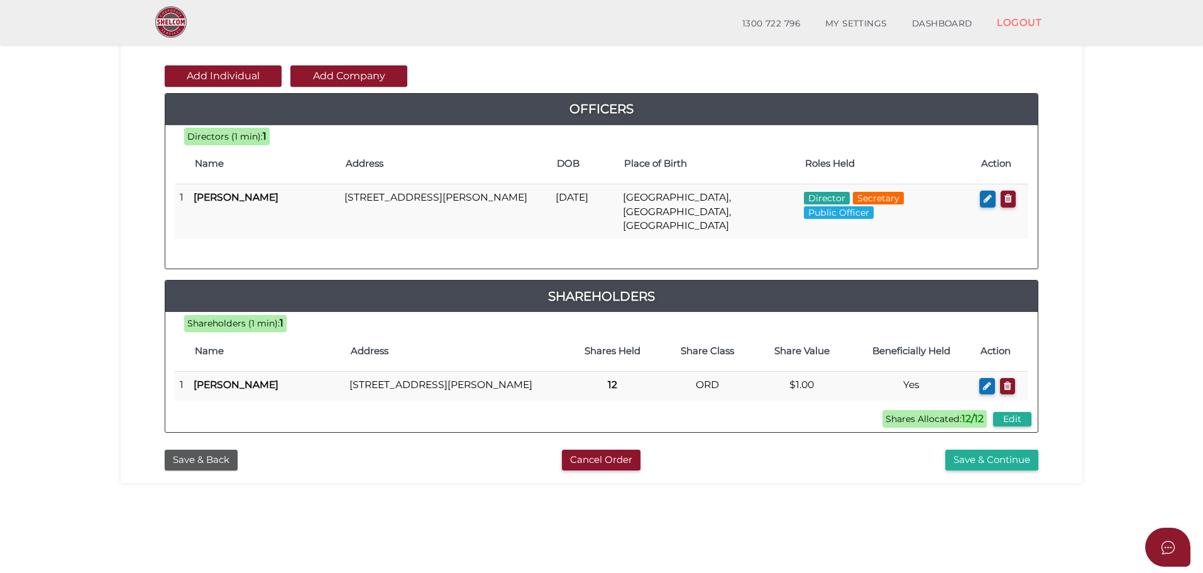
scroll to position [126, 0]
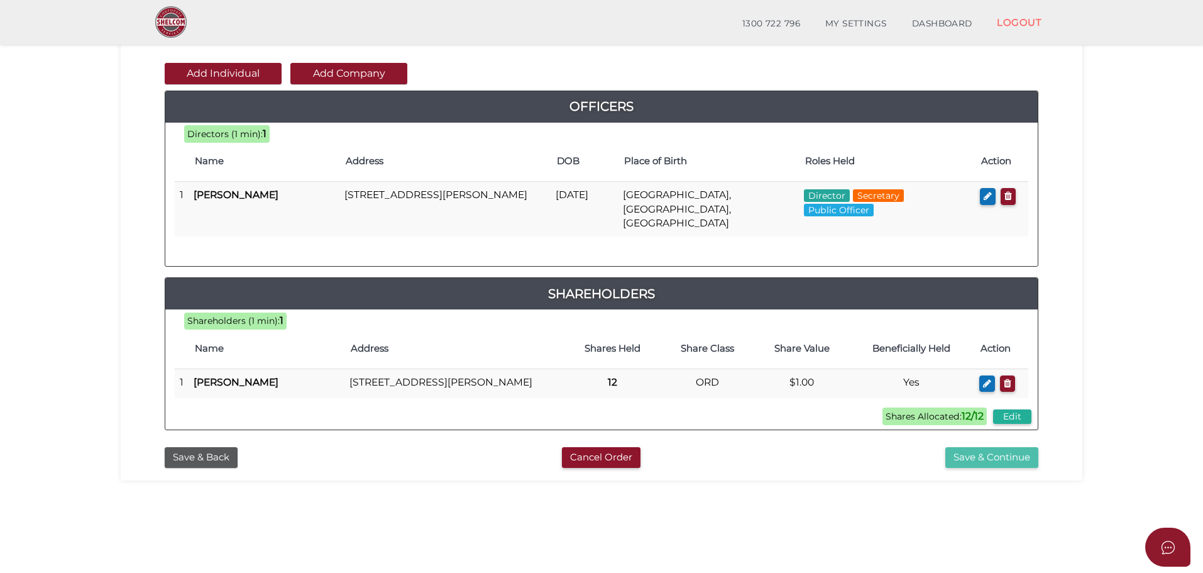
click at [993, 456] on button "Save & Continue" at bounding box center [991, 457] width 93 height 21
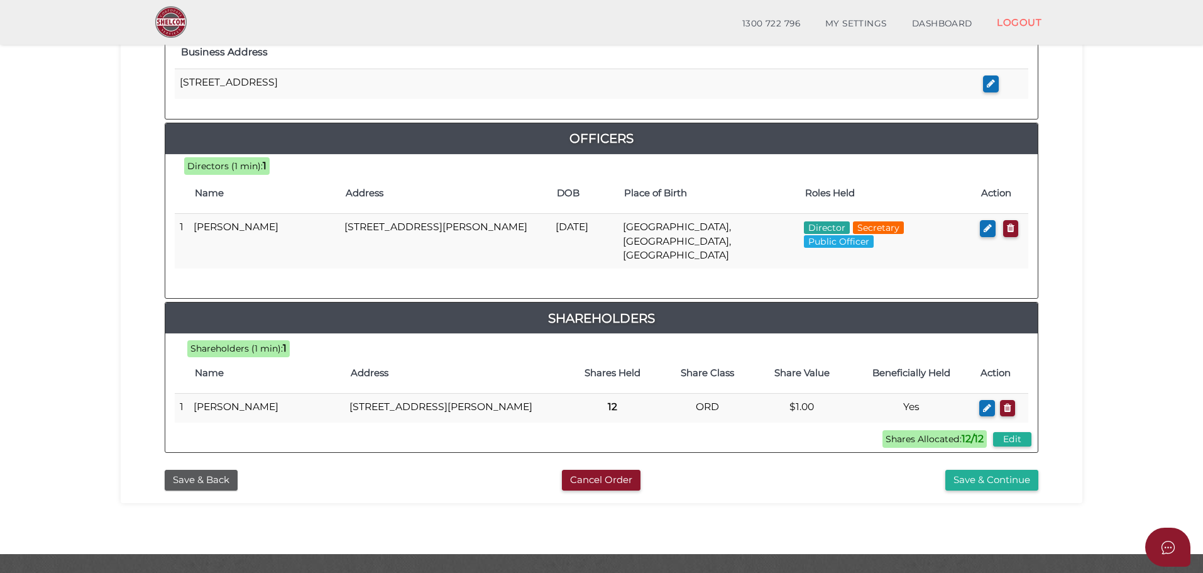
scroll to position [540, 0]
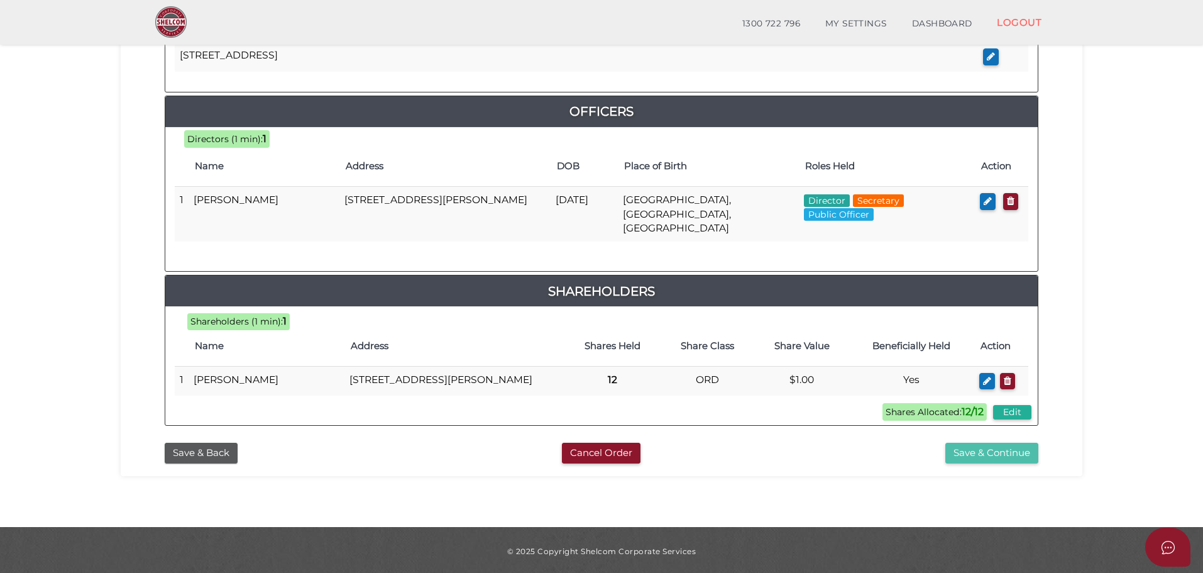
click at [999, 449] on button "Save & Continue" at bounding box center [991, 453] width 93 height 21
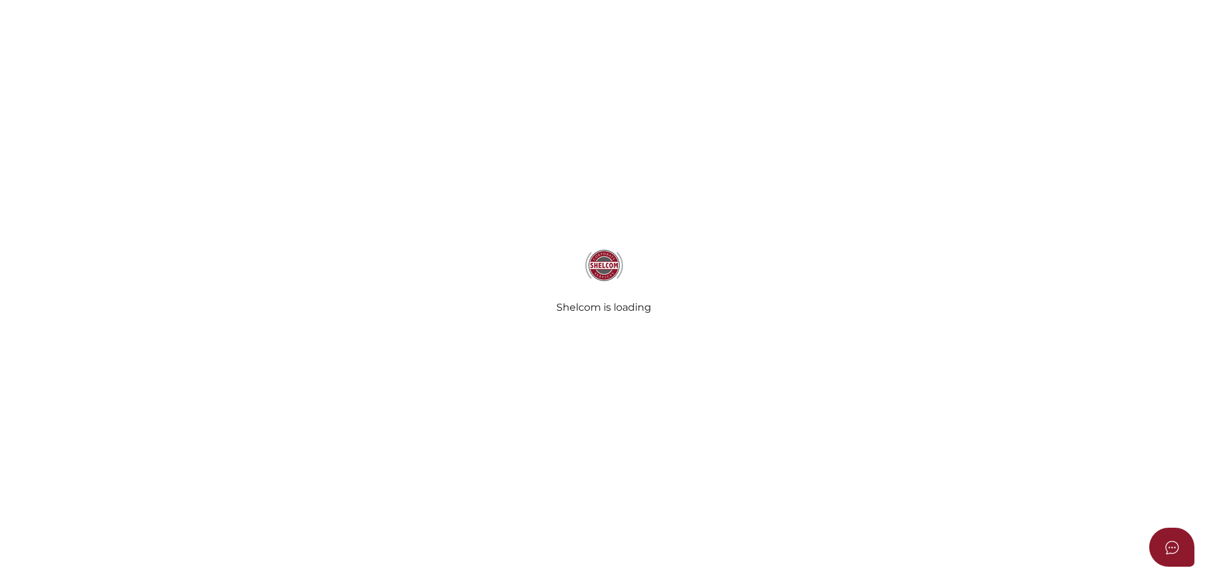
select select "Comb Binding"
select select "No"
radio input "true"
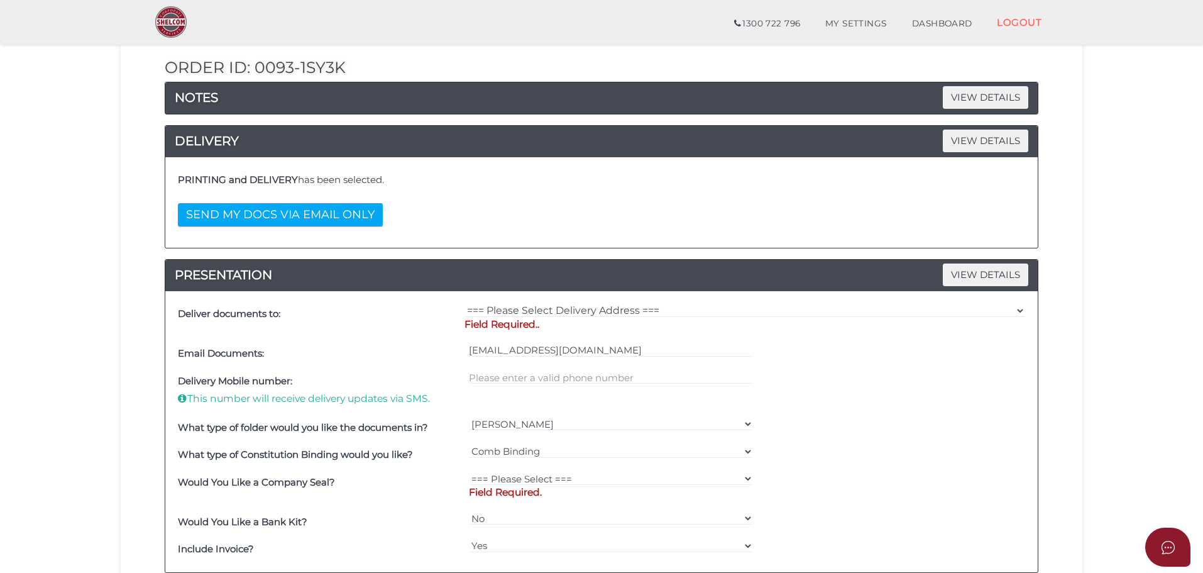
scroll to position [126, 0]
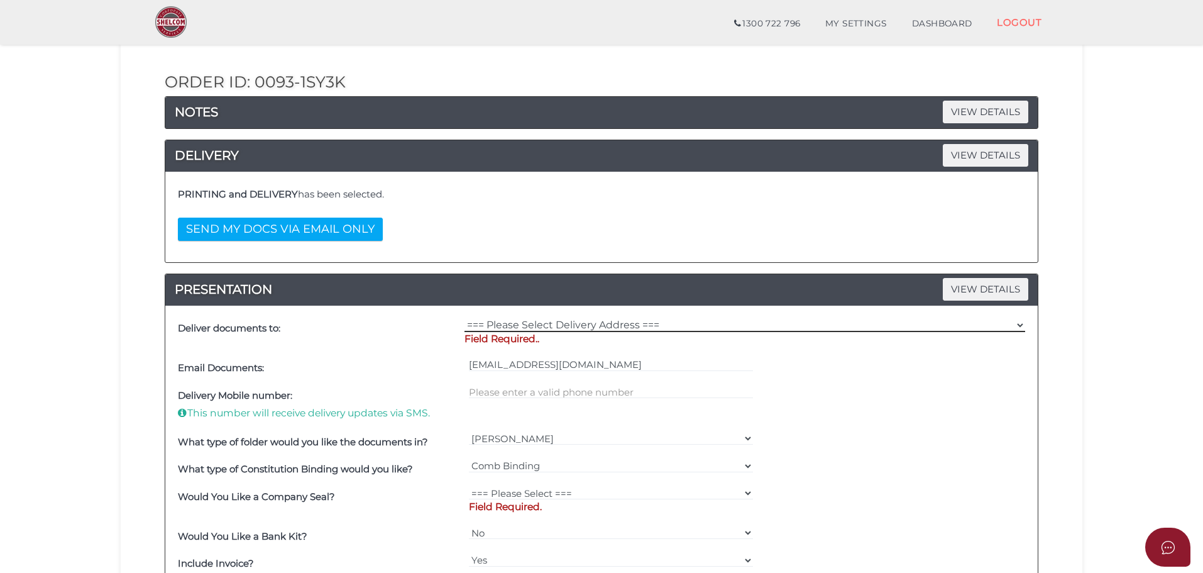
click at [588, 326] on select "=== Please Select Delivery Address === (User Address - [PERSON_NAME]) Level 1 […" at bounding box center [745, 325] width 561 height 14
select select "0"
click at [465, 318] on select "=== Please Select Delivery Address === (User Address - [PERSON_NAME]) Level 1 […" at bounding box center [745, 325] width 561 height 14
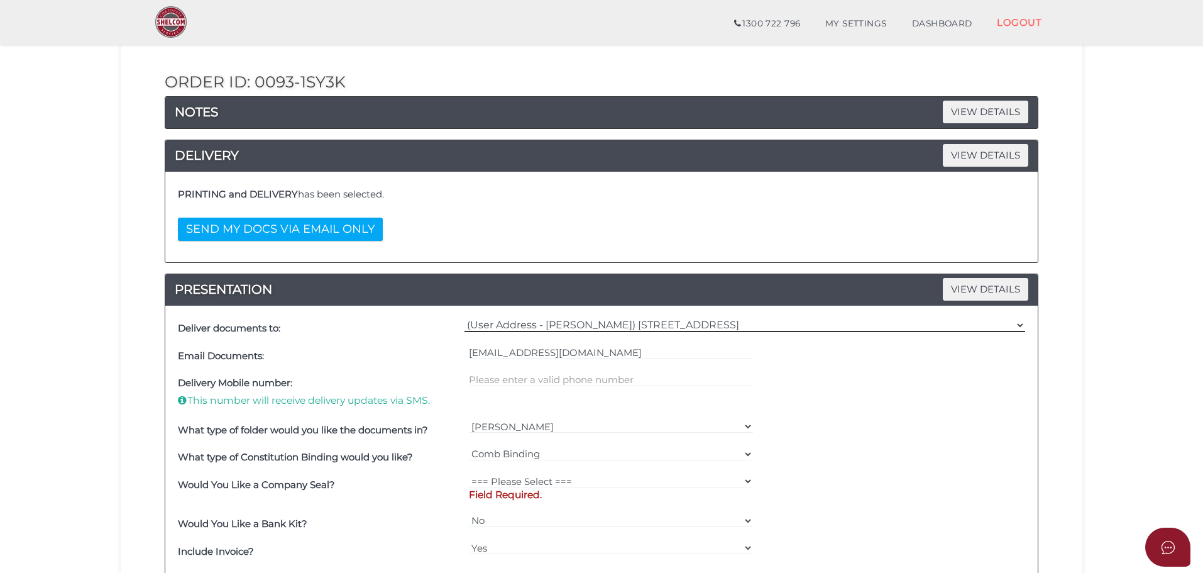
scroll to position [189, 0]
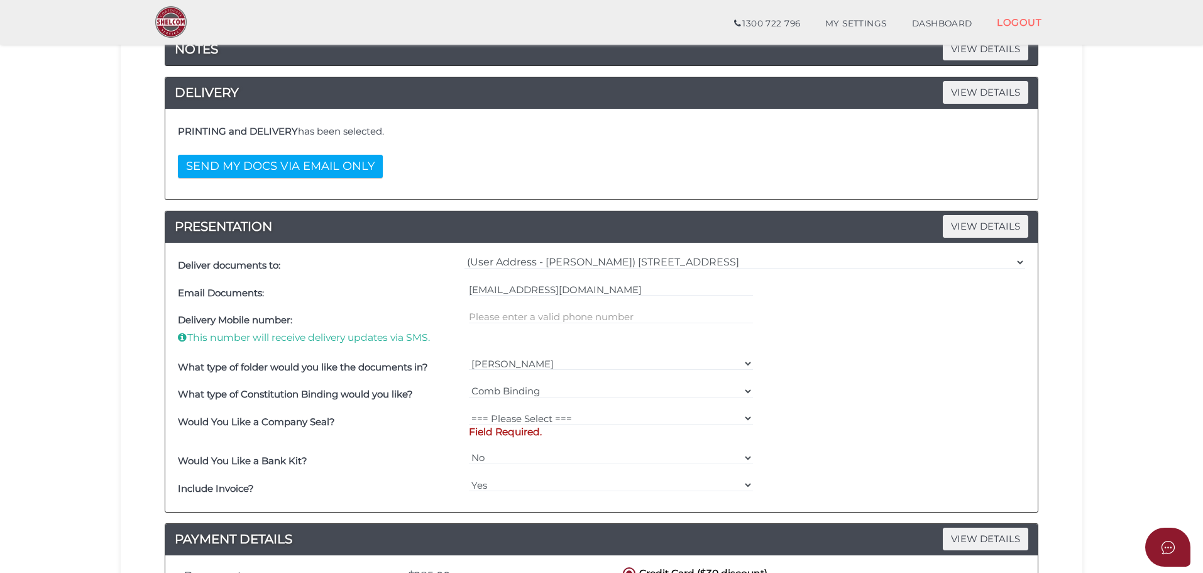
click at [588, 351] on div at bounding box center [611, 330] width 291 height 47
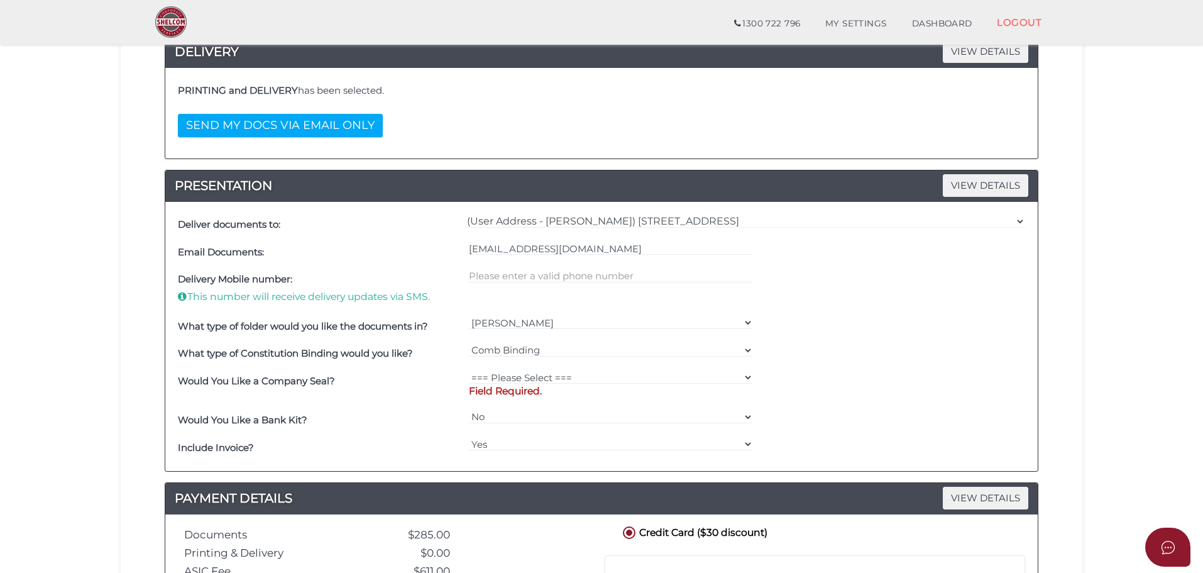
scroll to position [251, 0]
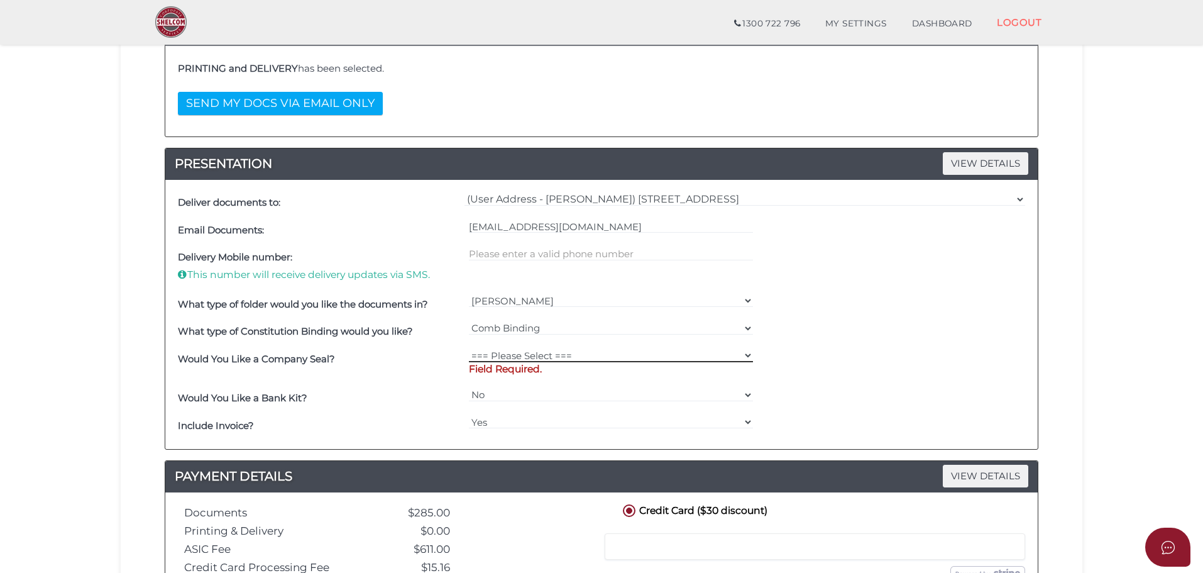
click at [597, 360] on select "=== Please Select === Fold Seal $50 No Seal" at bounding box center [611, 355] width 285 height 14
select select "0"
click at [469, 348] on select "=== Please Select === Fold Seal $50 No Seal" at bounding box center [611, 355] width 285 height 14
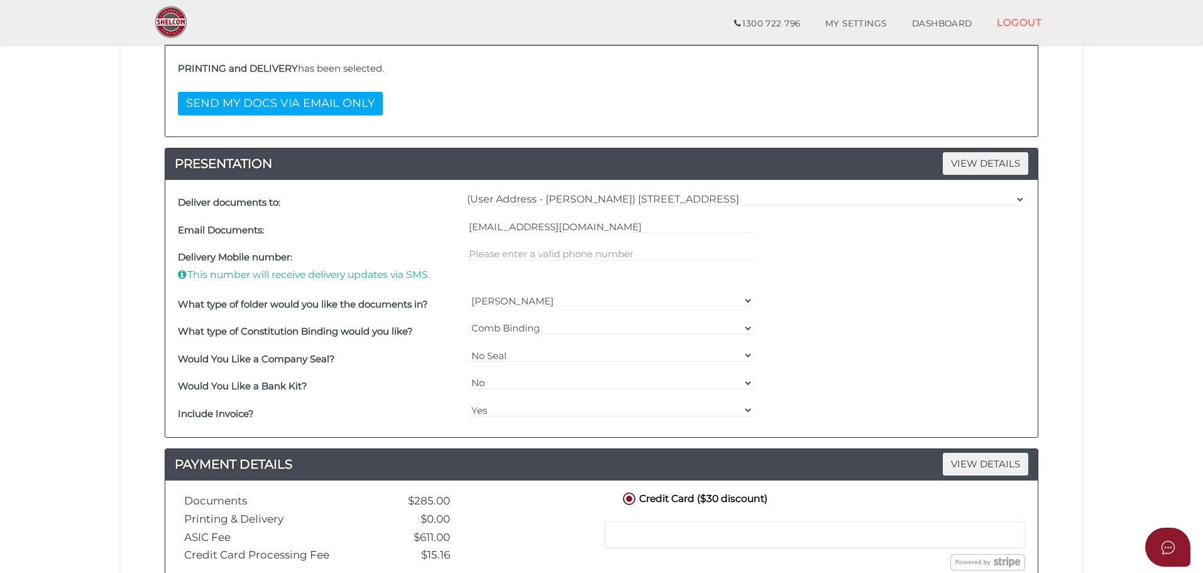
click at [813, 383] on div "Would You Like a Bank Kit? Yes No" at bounding box center [602, 387] width 854 height 28
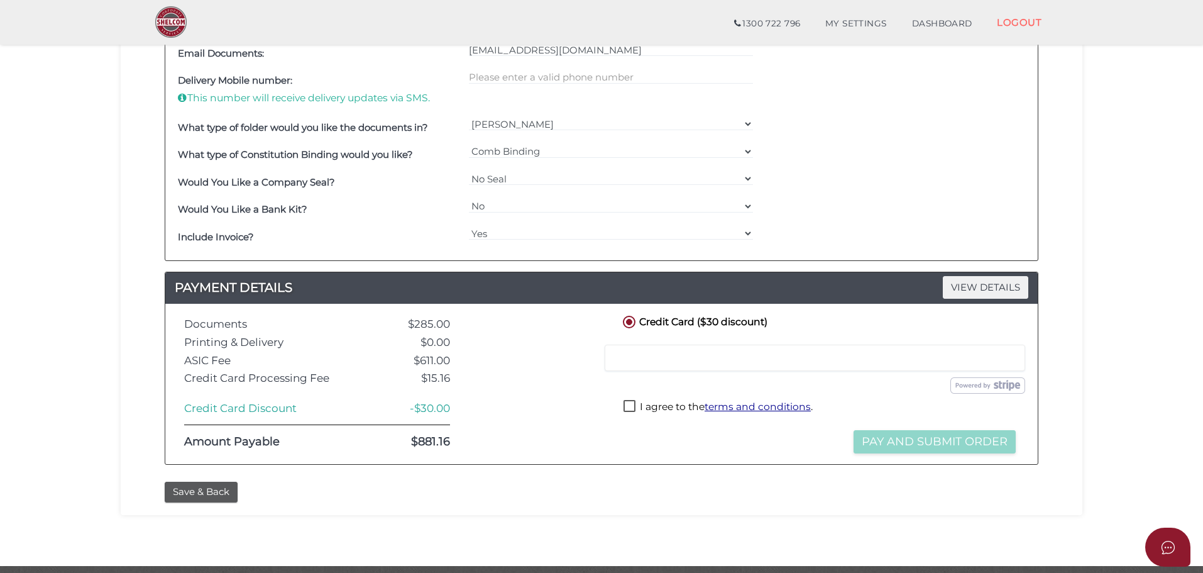
scroll to position [440, 0]
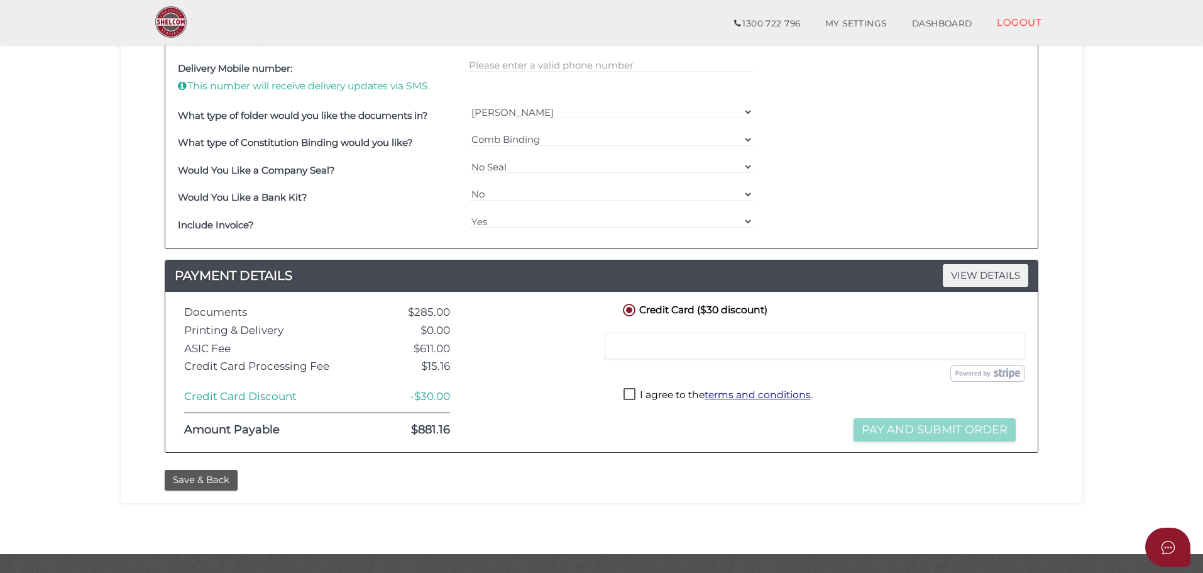
click at [693, 352] on div at bounding box center [815, 346] width 421 height 26
click at [625, 399] on label "I agree to the terms and conditions ." at bounding box center [718, 396] width 189 height 16
checkbox input "true"
click at [942, 429] on button "Pay and Submit Order" at bounding box center [935, 429] width 162 height 23
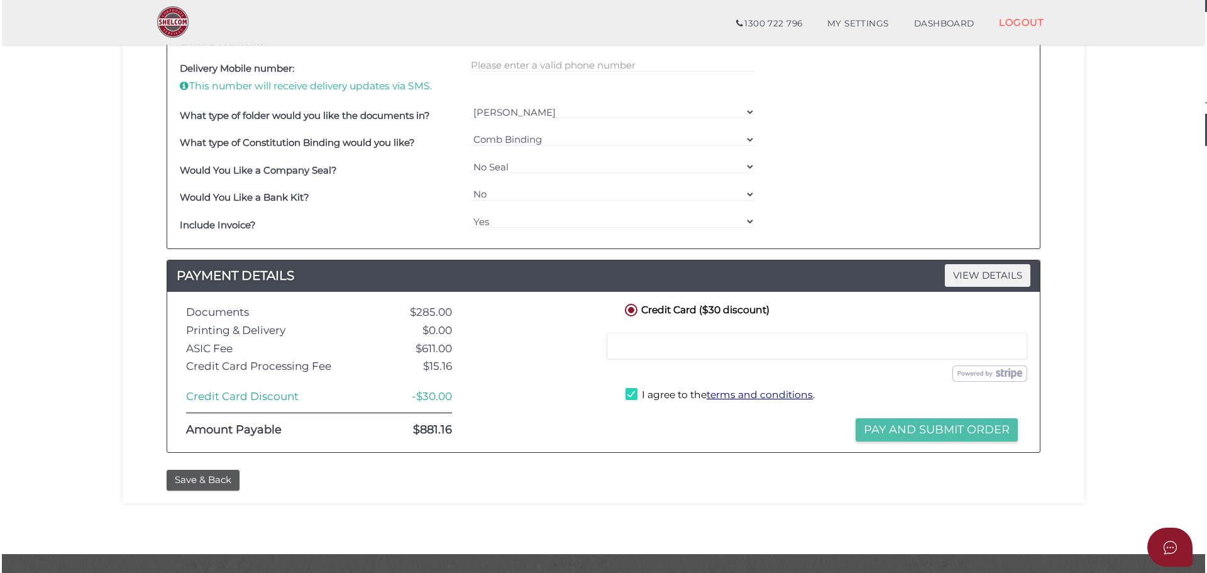
scroll to position [0, 0]
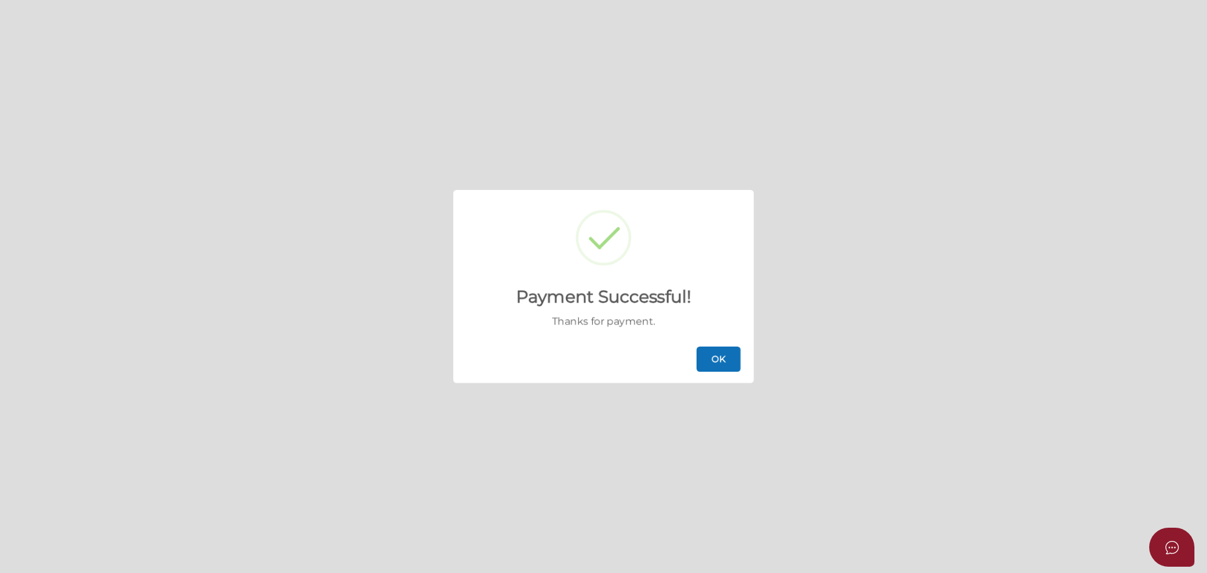
click at [727, 356] on button "OK" at bounding box center [718, 358] width 44 height 25
